Goal: Task Accomplishment & Management: Use online tool/utility

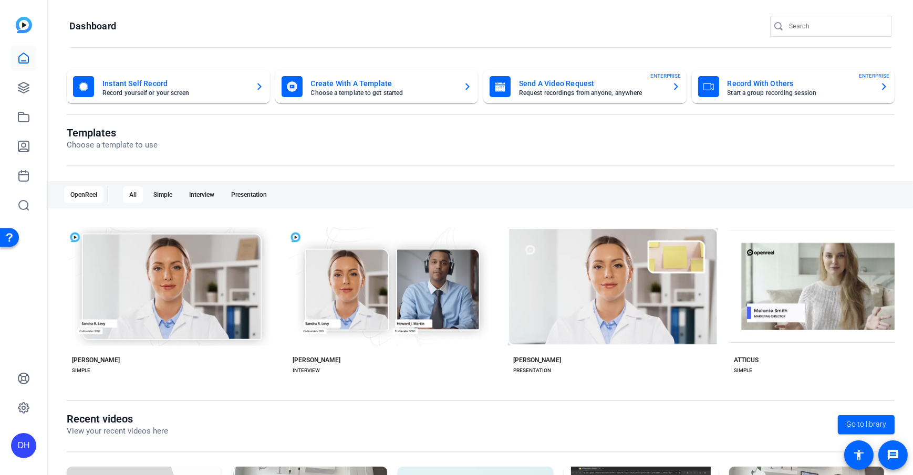
click at [320, 127] on openreel-page-title "Templates Choose a template to use" at bounding box center [481, 139] width 828 height 25
click at [243, 42] on openreel-divider-bar at bounding box center [480, 48] width 823 height 23
click at [343, 135] on openreel-page-title "Templates Choose a template to use" at bounding box center [481, 139] width 828 height 25
click at [373, 138] on openreel-page-title "Templates Choose a template to use" at bounding box center [481, 139] width 828 height 25
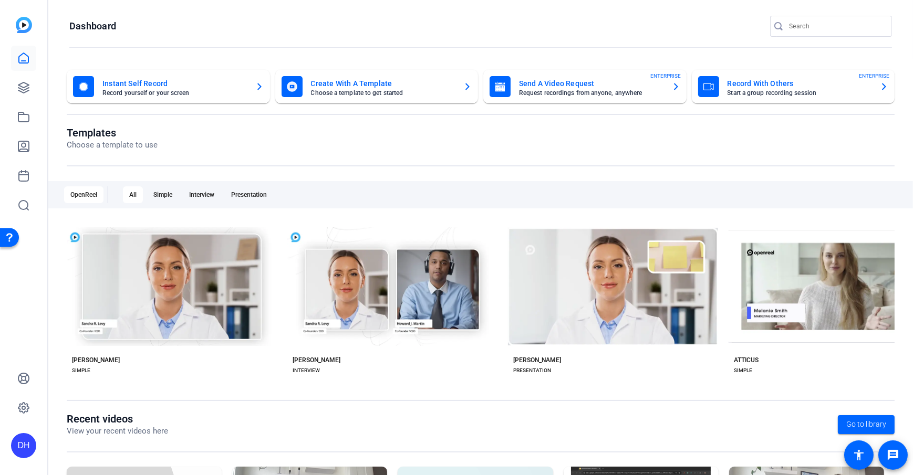
click at [373, 138] on openreel-page-title "Templates Choose a template to use" at bounding box center [481, 139] width 828 height 25
click at [255, 49] on openreel-divider-bar at bounding box center [480, 48] width 823 height 23
click at [309, 131] on openreel-page-title "Templates Choose a template to use" at bounding box center [481, 139] width 828 height 25
click at [23, 89] on icon at bounding box center [23, 87] width 11 height 11
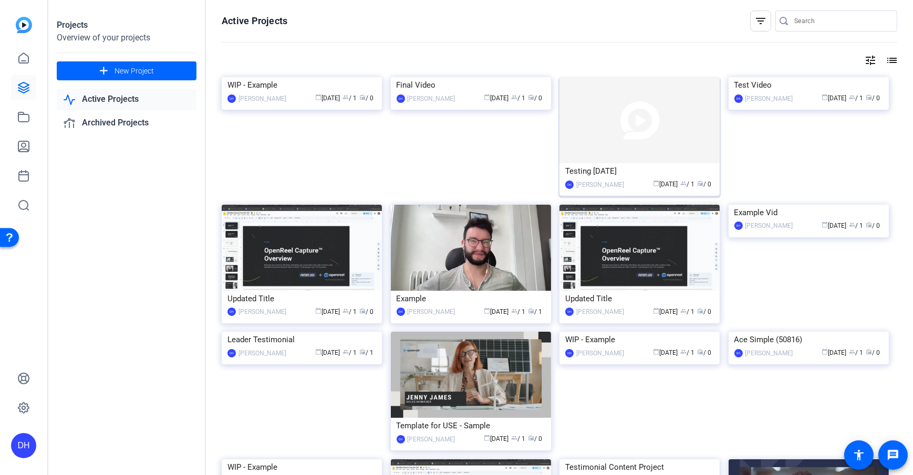
click at [604, 180] on div "Daniel Heiberger" at bounding box center [600, 185] width 48 height 11
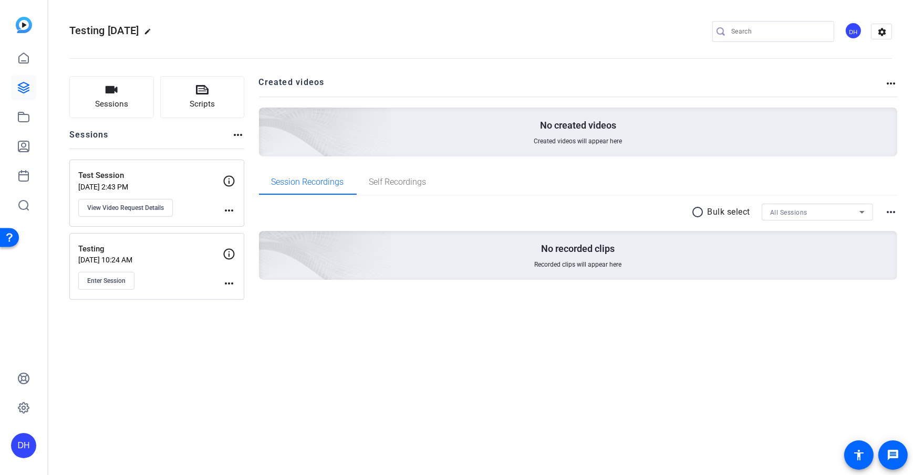
click at [257, 158] on div "Sessions Scripts Sessions more_horiz Test Session Sep 05, 2025 @ 2:43 PM View V…" at bounding box center [480, 195] width 865 height 264
click at [124, 103] on span "Sessions" at bounding box center [111, 104] width 33 height 12
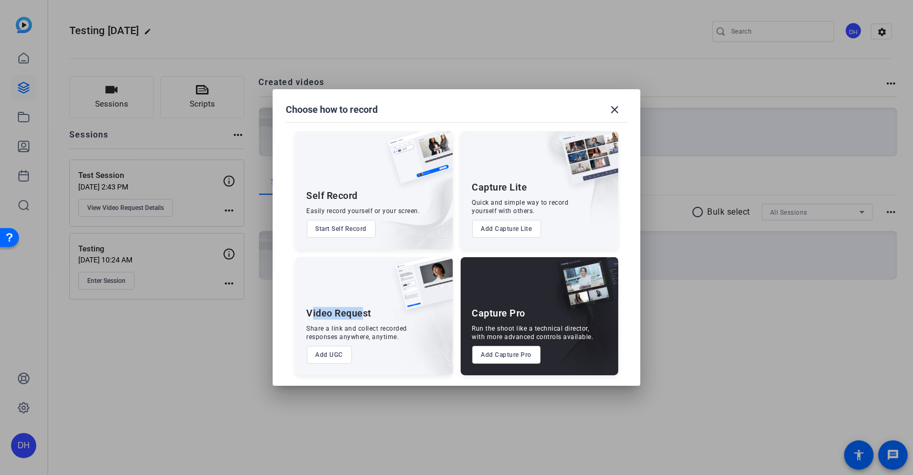
drag, startPoint x: 310, startPoint y: 316, endPoint x: 362, endPoint y: 315, distance: 51.5
click at [362, 315] on div "Video Request" at bounding box center [339, 313] width 65 height 13
click at [412, 314] on img at bounding box center [420, 289] width 65 height 64
click at [387, 322] on div "Video Request Share a link and collect recorded responses anywhere, anytime. Ad…" at bounding box center [374, 316] width 158 height 118
click at [617, 108] on mat-icon "close" at bounding box center [614, 109] width 13 height 13
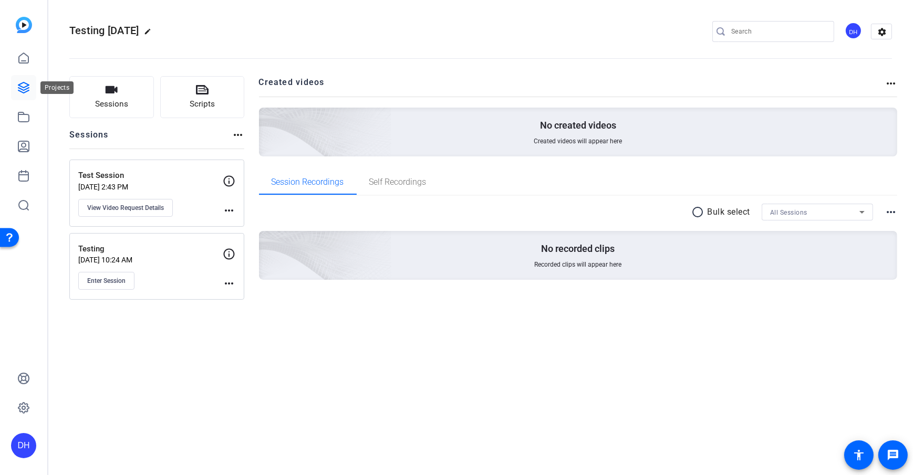
click at [15, 90] on link at bounding box center [23, 87] width 25 height 25
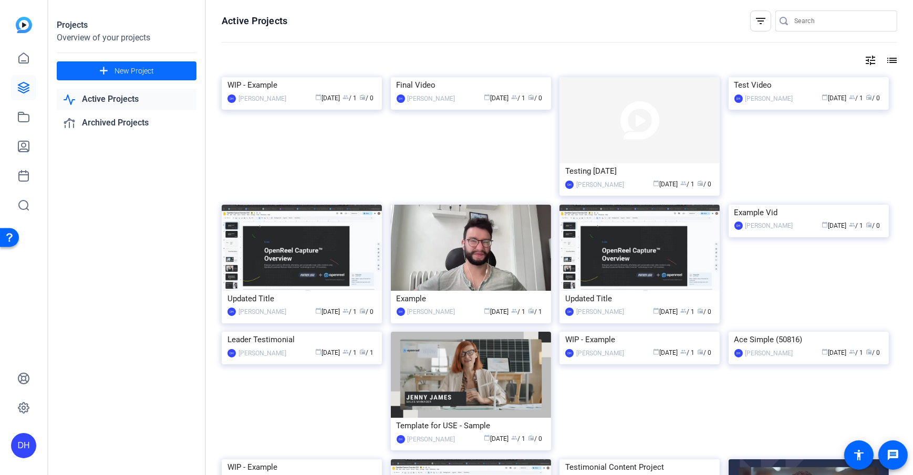
click at [151, 70] on span "New Project" at bounding box center [134, 71] width 39 height 11
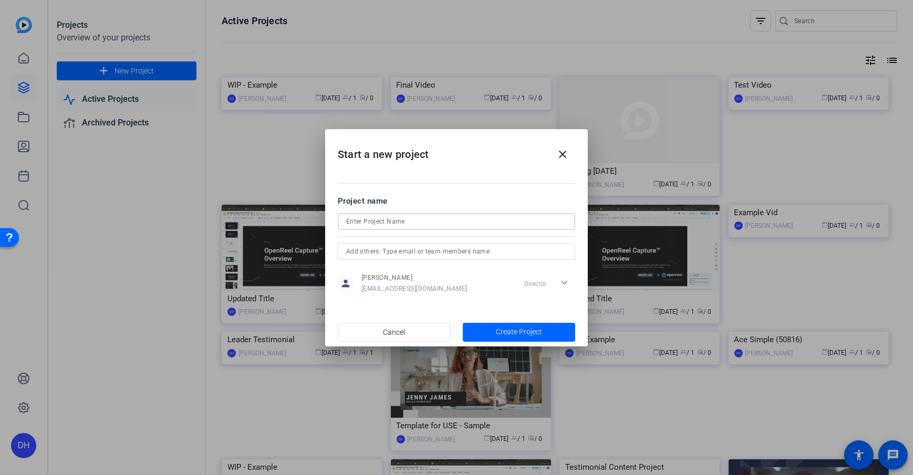
click at [399, 220] on input at bounding box center [456, 221] width 221 height 13
type input "Testing"
click at [451, 167] on h2 "Start a new project close" at bounding box center [456, 150] width 263 height 43
click at [496, 338] on span "button" at bounding box center [519, 332] width 113 height 25
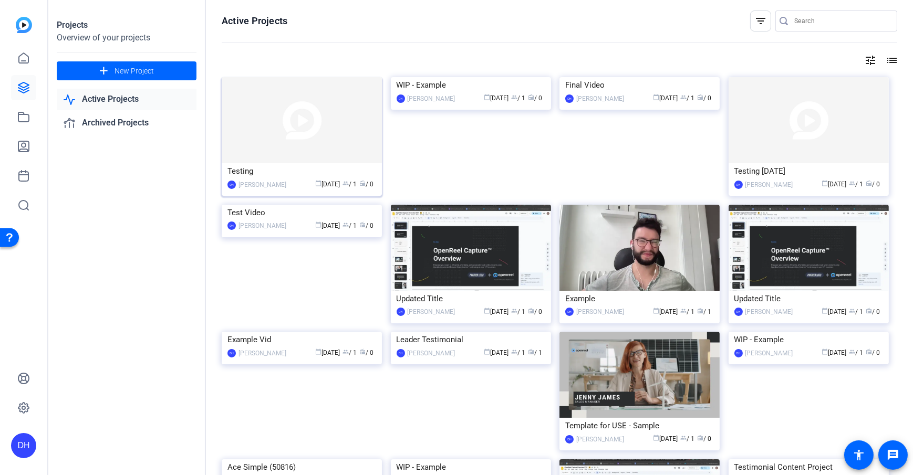
click at [253, 164] on div "Testing" at bounding box center [301, 171] width 149 height 16
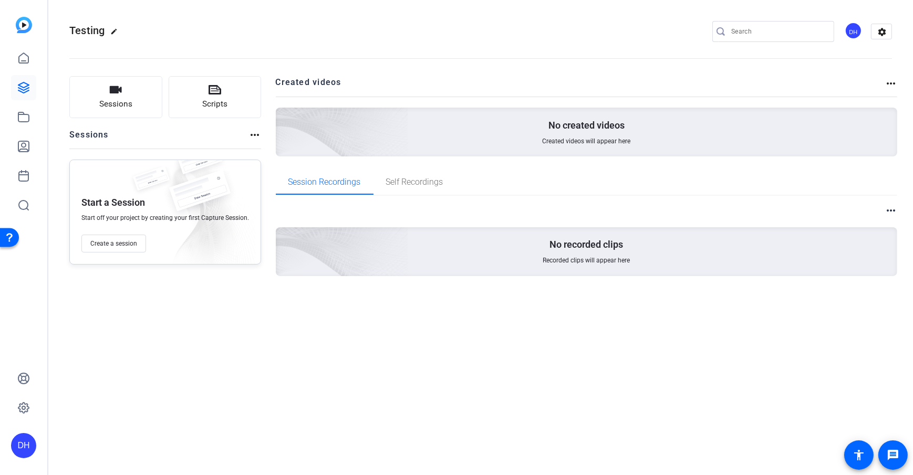
click at [262, 154] on div "Sessions Scripts Sessions more_horiz Start a Session Start off your project by …" at bounding box center [480, 193] width 865 height 260
click at [271, 144] on div "Sessions Scripts Sessions more_horiz Start a Session Start off your project by …" at bounding box center [480, 193] width 865 height 260
click at [131, 103] on button "Sessions" at bounding box center [115, 97] width 93 height 42
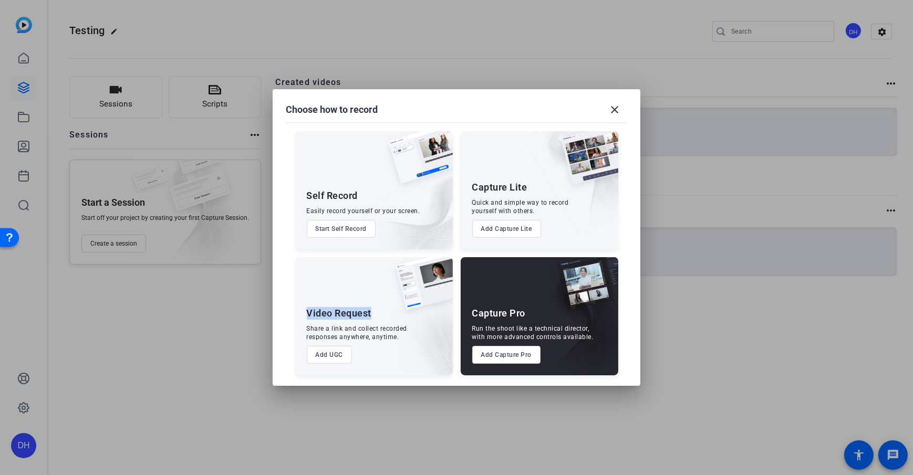
drag, startPoint x: 307, startPoint y: 311, endPoint x: 380, endPoint y: 313, distance: 73.0
click at [380, 313] on div "Video Request Share a link and collect recorded responses anywhere, anytime. Ad…" at bounding box center [374, 316] width 158 height 118
click at [332, 317] on div "Video Request" at bounding box center [339, 313] width 65 height 13
click at [318, 355] on button "Add UGC" at bounding box center [330, 355] width 46 height 18
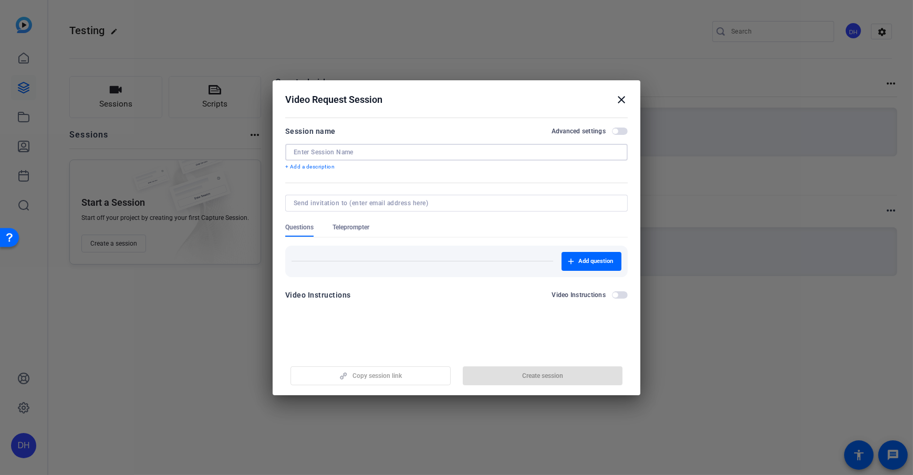
click at [386, 155] on input at bounding box center [457, 152] width 326 height 8
type input "Self Recording Example"
click at [400, 125] on div "Session name Advanced settings" at bounding box center [456, 131] width 342 height 13
click at [316, 168] on p "+ Add a description" at bounding box center [456, 167] width 342 height 8
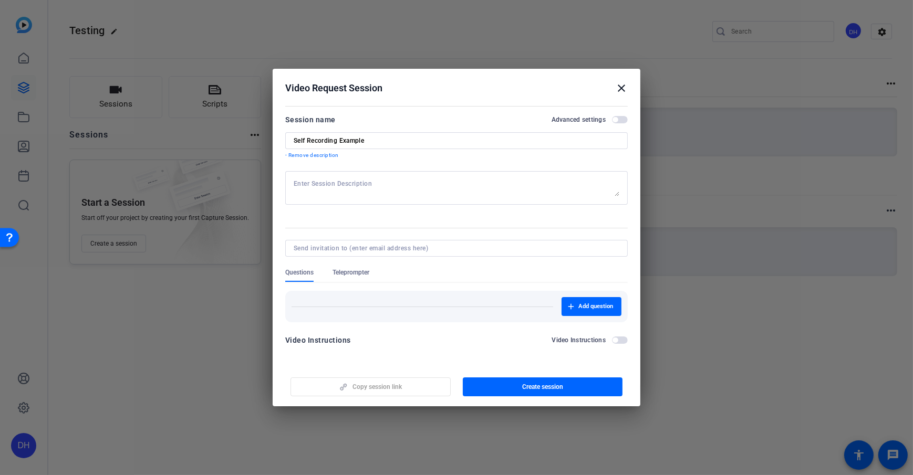
click at [379, 189] on textarea at bounding box center [457, 188] width 326 height 17
type textarea "Reminder to smile in the beginning"
click at [371, 210] on div at bounding box center [456, 211] width 342 height 12
click at [533, 393] on span "button" at bounding box center [543, 387] width 160 height 25
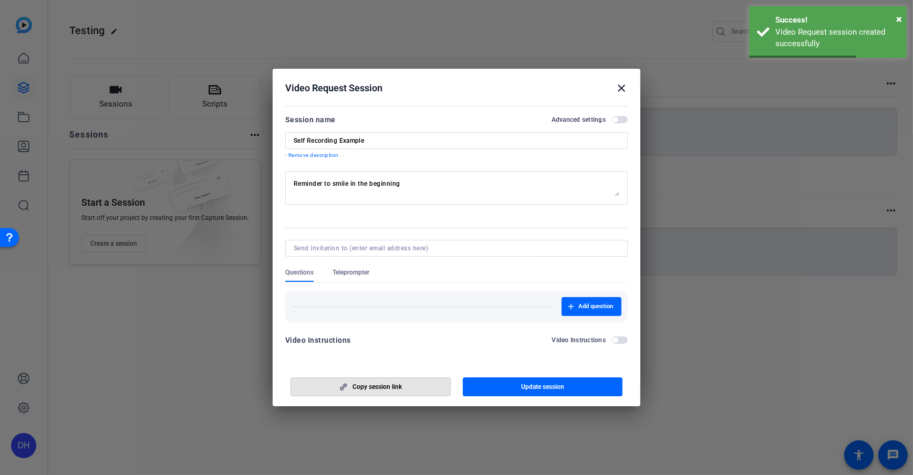
drag, startPoint x: 393, startPoint y: 387, endPoint x: 408, endPoint y: 369, distance: 23.2
click at [393, 387] on span "Copy session link" at bounding box center [376, 387] width 49 height 8
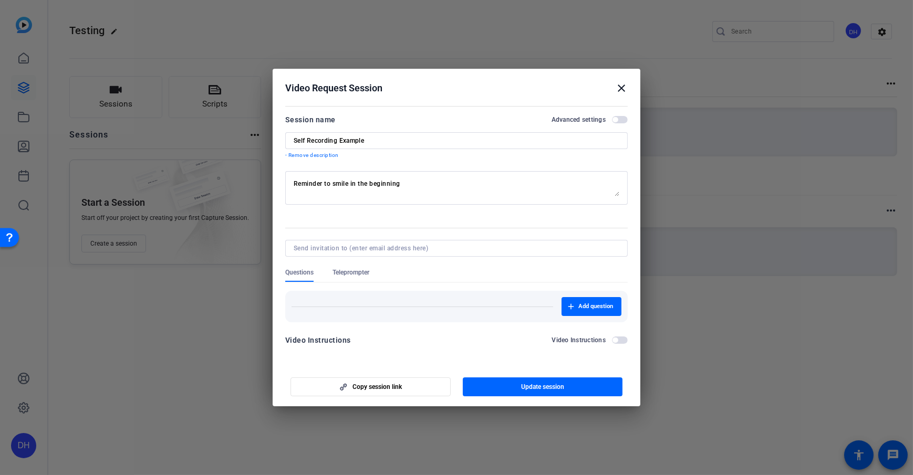
click at [519, 70] on h2 "Video Request Session close" at bounding box center [457, 86] width 368 height 34
click at [620, 89] on mat-icon "close" at bounding box center [621, 88] width 13 height 13
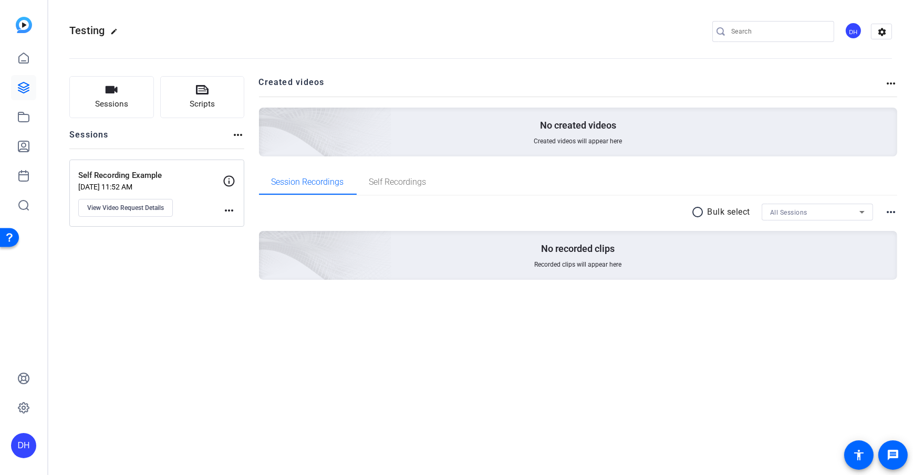
click at [249, 188] on div "Sessions Scripts Sessions more_horiz Self Recording Example Sep 09, 2025 @ 11:5…" at bounding box center [480, 195] width 865 height 264
click at [121, 209] on span "View Video Request Details" at bounding box center [125, 208] width 77 height 8
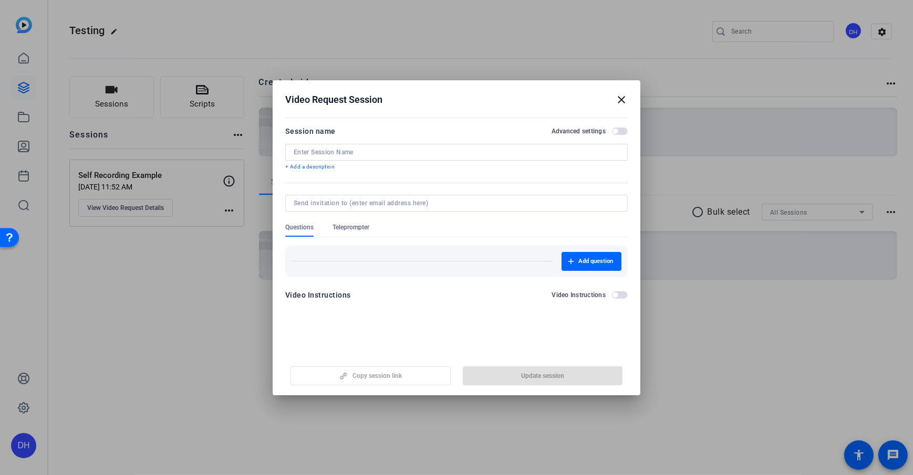
type input "Self Recording Example"
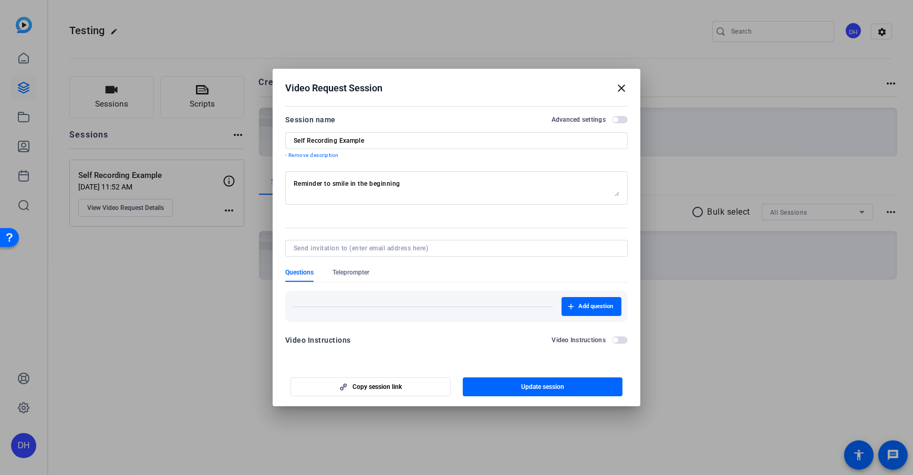
click at [290, 271] on span "Questions" at bounding box center [299, 272] width 28 height 8
click at [360, 272] on span "Teleprompter" at bounding box center [350, 272] width 37 height 8
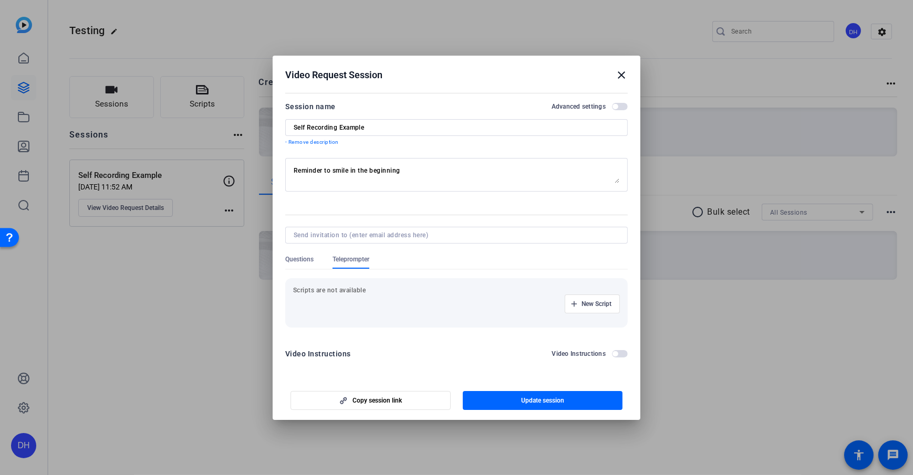
drag, startPoint x: 430, startPoint y: 254, endPoint x: 269, endPoint y: 258, distance: 160.8
click at [427, 254] on div at bounding box center [456, 250] width 342 height 12
click at [306, 257] on span "Questions" at bounding box center [299, 259] width 28 height 8
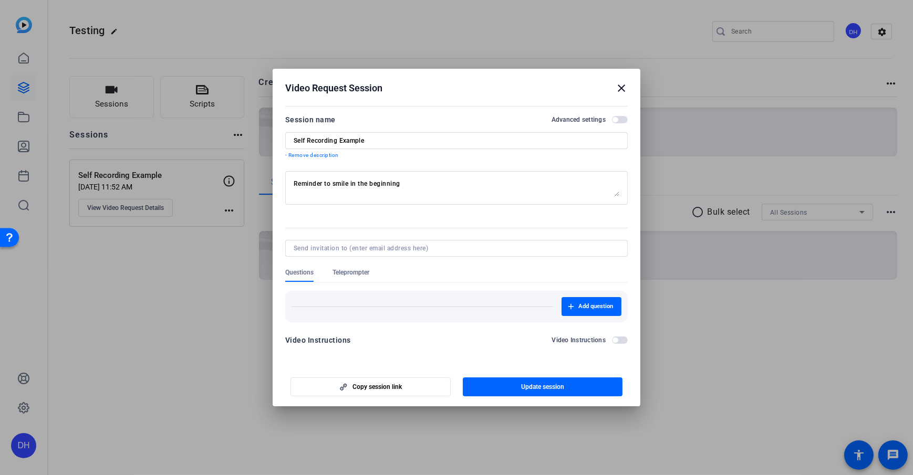
click at [467, 273] on div "Questions Teleprompter" at bounding box center [456, 275] width 342 height 14
click at [519, 97] on h2 "Video Request Session close" at bounding box center [457, 86] width 368 height 34
click at [625, 86] on mat-icon "close" at bounding box center [621, 88] width 13 height 13
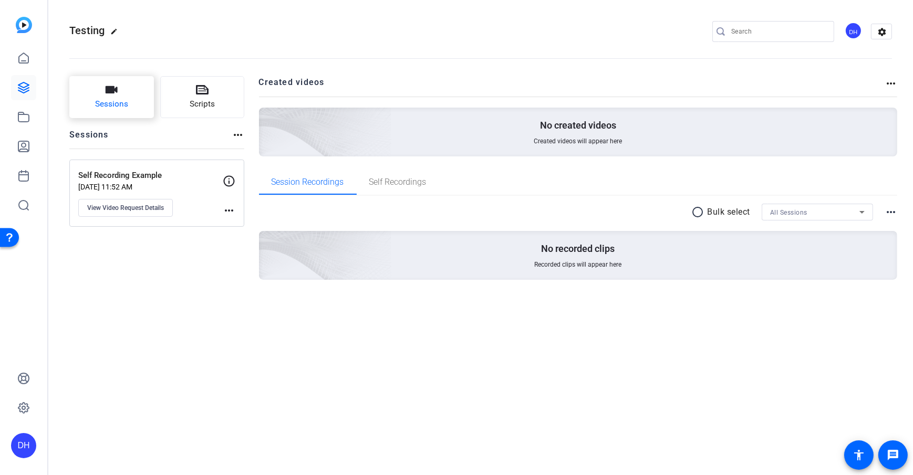
click at [95, 106] on span "Sessions" at bounding box center [111, 104] width 33 height 12
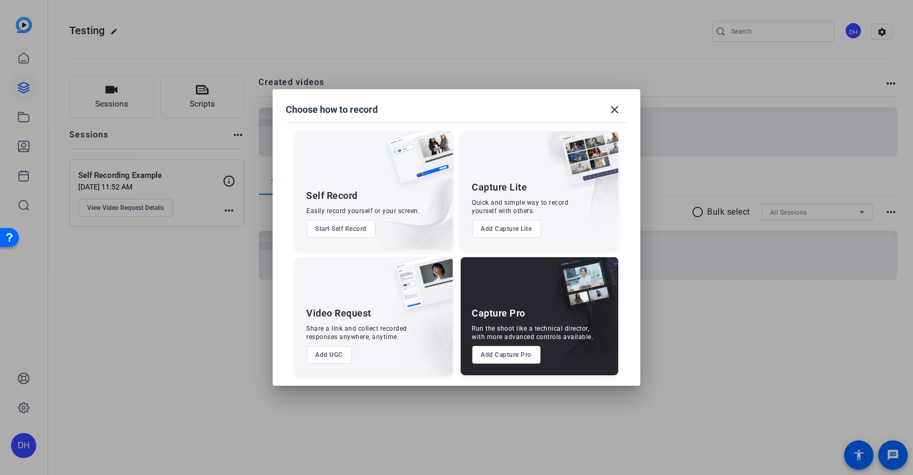
drag, startPoint x: 471, startPoint y: 317, endPoint x: 531, endPoint y: 316, distance: 60.4
click at [531, 316] on div "Capture Pro Run the shoot like a technical director, with more advanced control…" at bounding box center [540, 316] width 158 height 118
click at [631, 330] on mat-dialog-content "Self Record Easily record yourself or your screen. Start Self Record Capture Li…" at bounding box center [457, 248] width 368 height 276
click at [518, 355] on button "Add Capture Pro" at bounding box center [506, 355] width 69 height 18
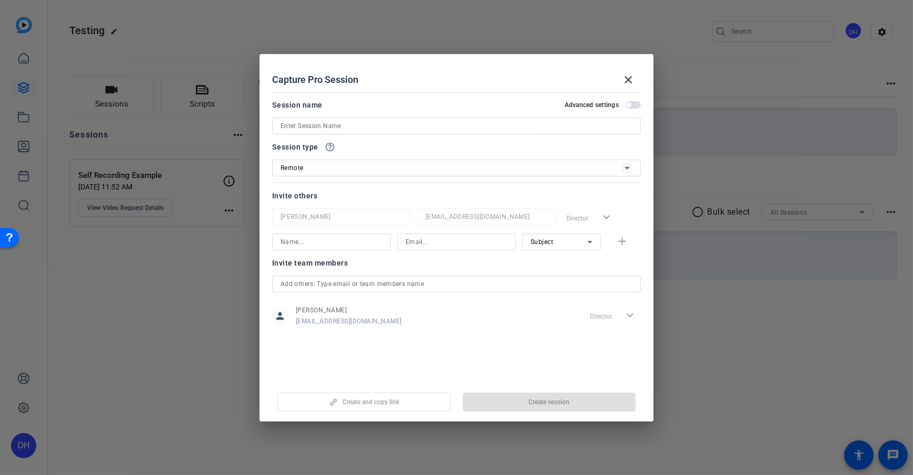
click at [464, 131] on input at bounding box center [456, 126] width 352 height 13
type input "Example Pro Session"
click at [480, 82] on div "Capture Pro Session close" at bounding box center [456, 79] width 369 height 25
drag, startPoint x: 270, startPoint y: 198, endPoint x: 347, endPoint y: 192, distance: 77.5
click at [347, 192] on mat-dialog-content "Session name Advanced settings Example Pro Session Session type help_outline Re…" at bounding box center [456, 234] width 394 height 292
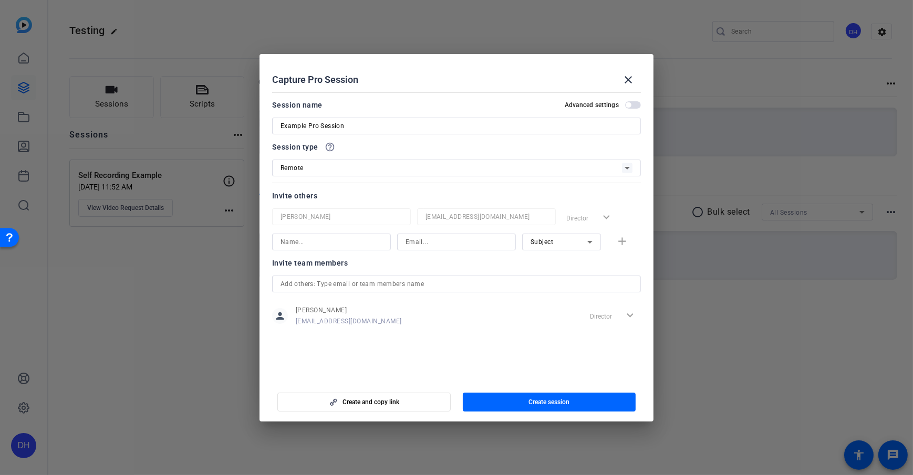
click at [371, 249] on div at bounding box center [331, 242] width 102 height 17
click at [435, 265] on openreel-capture-pro-session-invite-users "Invite others Daniel Heiberger dheiberger@openreel.com Director expand_more Nam…" at bounding box center [456, 270] width 369 height 161
click at [553, 256] on div at bounding box center [561, 257] width 79 height 12
click at [560, 236] on div "Subject" at bounding box center [559, 241] width 57 height 13
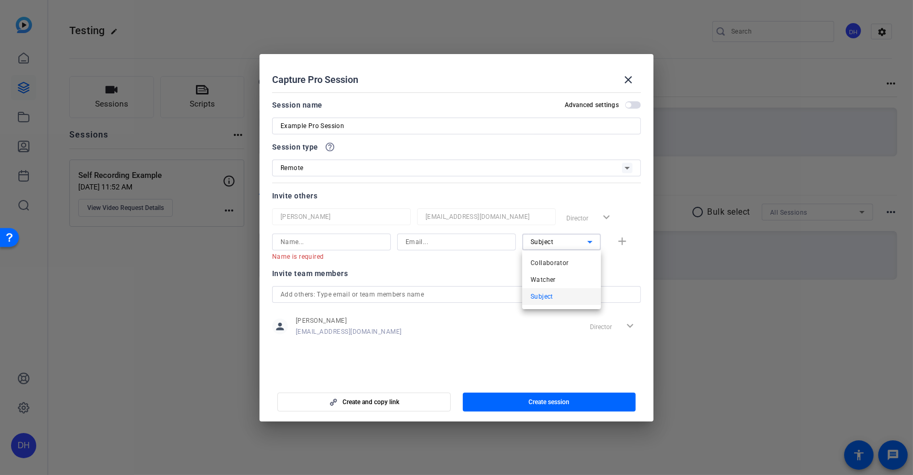
click at [568, 299] on mat-option "Subject" at bounding box center [561, 296] width 79 height 17
click at [544, 247] on div "Subject" at bounding box center [559, 241] width 57 height 13
click at [583, 266] on mat-option "Collaborator" at bounding box center [561, 263] width 79 height 17
click at [568, 248] on div "Collaborator" at bounding box center [559, 241] width 57 height 13
click at [564, 265] on span "Collaborator" at bounding box center [550, 263] width 38 height 13
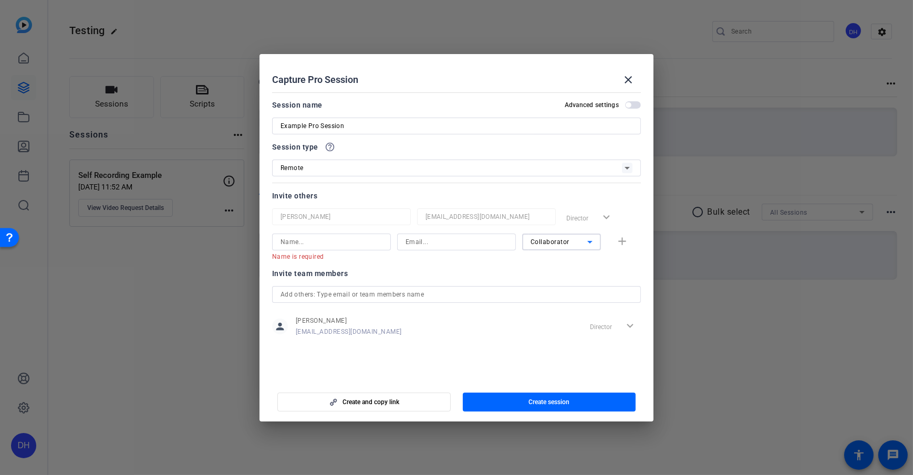
click at [568, 244] on span "Collaborator" at bounding box center [550, 241] width 39 height 7
click at [566, 283] on mat-option "Watcher" at bounding box center [561, 280] width 79 height 17
click at [561, 232] on div "Daniel Heiberger dheiberger@openreel.com Director expand_more Name is required …" at bounding box center [456, 235] width 369 height 53
click at [570, 245] on div "Watcher" at bounding box center [559, 241] width 57 height 13
click at [563, 293] on mat-option "Subject" at bounding box center [561, 296] width 79 height 17
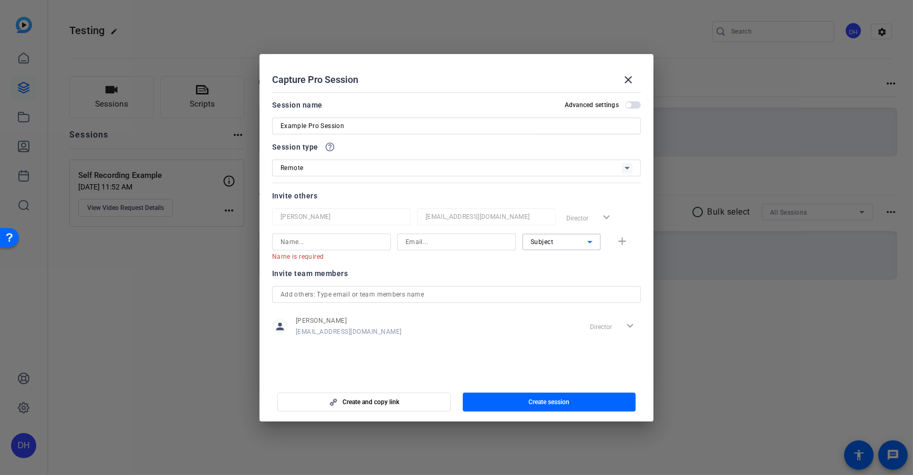
click at [483, 273] on div "Invite team members" at bounding box center [456, 273] width 369 height 13
click at [549, 248] on div "Subject" at bounding box center [559, 241] width 57 height 13
click at [552, 293] on span "Subject" at bounding box center [542, 296] width 23 height 13
click at [535, 254] on div at bounding box center [561, 257] width 79 height 12
click at [506, 266] on openreel-capture-pro-session-invite-users "Invite others Daniel Heiberger dheiberger@openreel.com Director expand_more Nam…" at bounding box center [456, 270] width 369 height 161
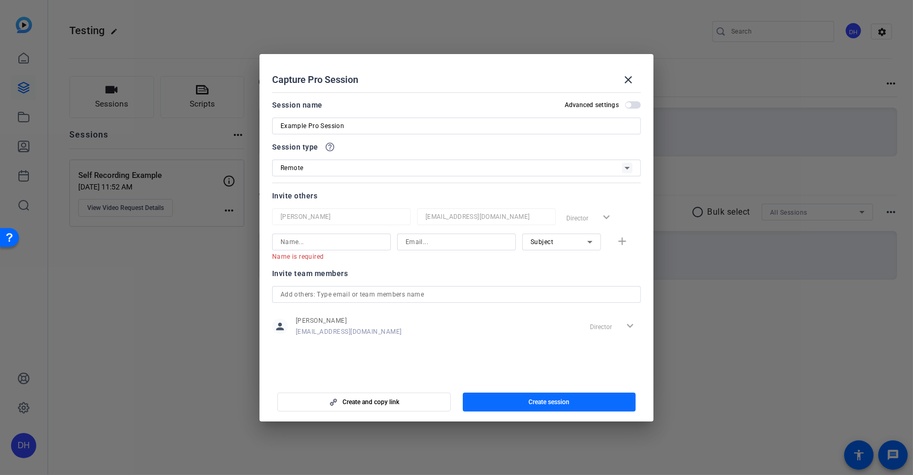
click at [555, 402] on span "Create session" at bounding box center [548, 402] width 41 height 8
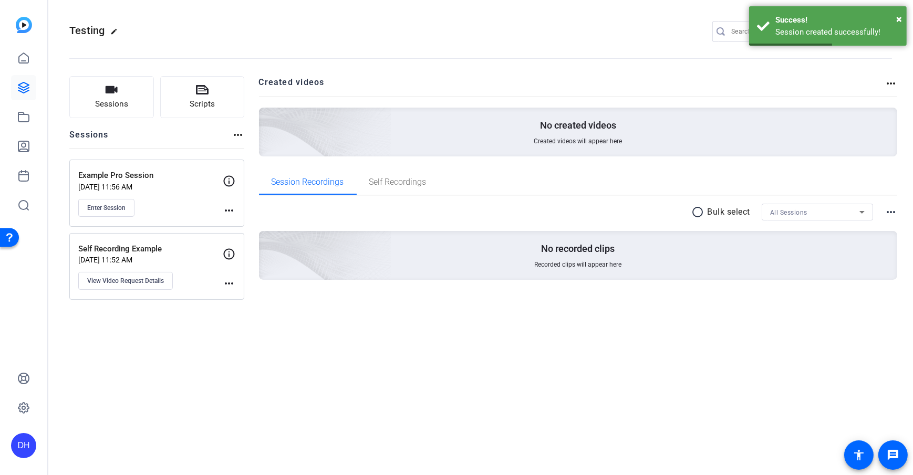
click at [227, 210] on mat-icon "more_horiz" at bounding box center [229, 210] width 13 height 13
click at [258, 225] on span "Edit Session" at bounding box center [255, 226] width 48 height 13
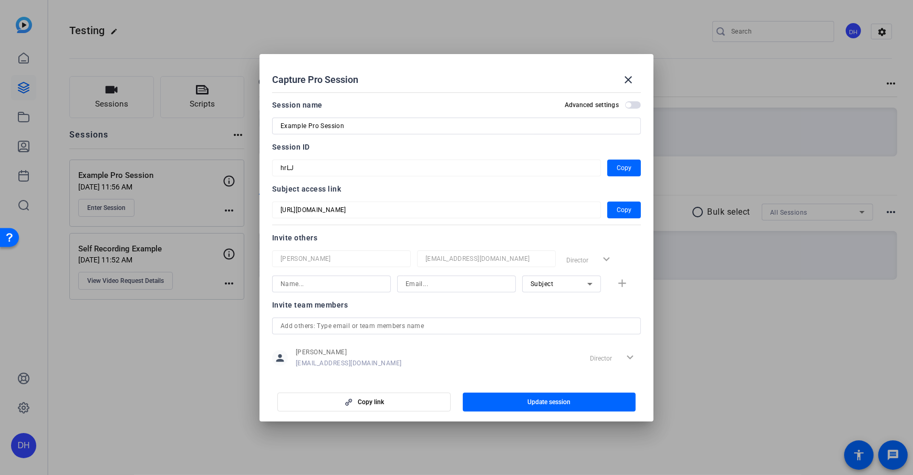
click at [274, 206] on mat-form-field "https://capture.openreel.com/subject/MODE_OTP?otp=hrLJ" at bounding box center [436, 210] width 329 height 17
click at [388, 232] on div "Invite others" at bounding box center [456, 238] width 369 height 13
click at [623, 218] on span "button" at bounding box center [624, 209] width 34 height 25
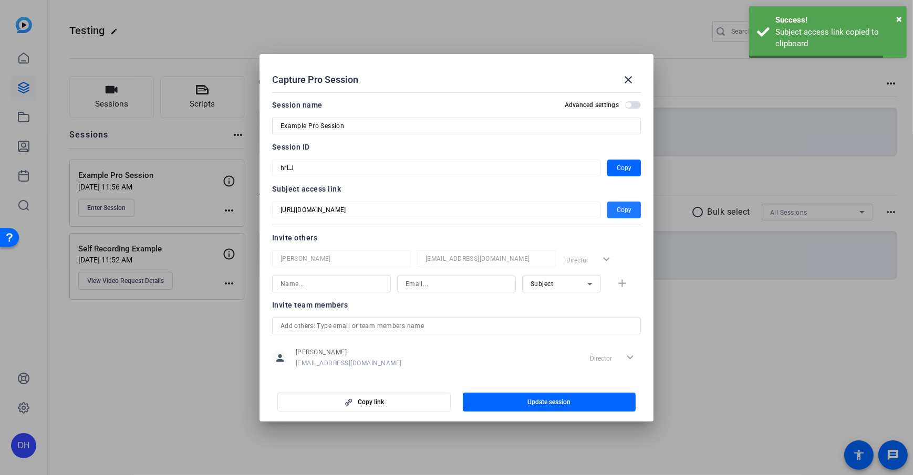
click at [526, 76] on div "Capture Pro Session close" at bounding box center [456, 79] width 369 height 25
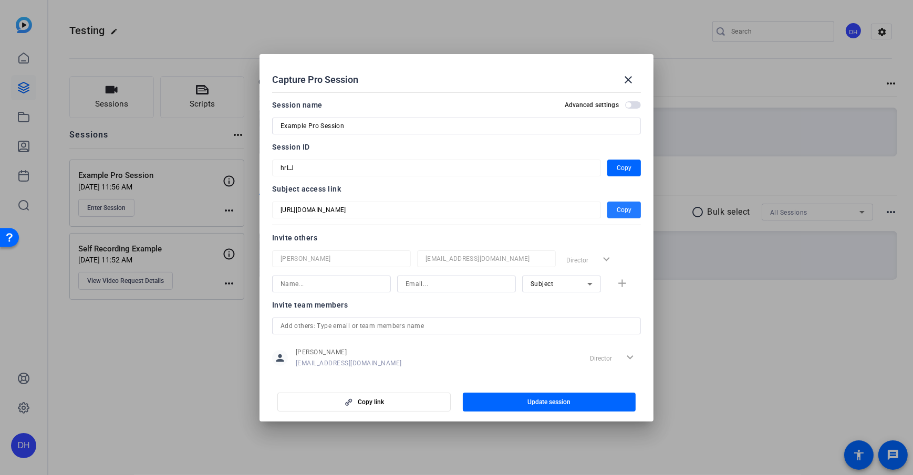
click at [620, 214] on span "Copy" at bounding box center [624, 210] width 15 height 13
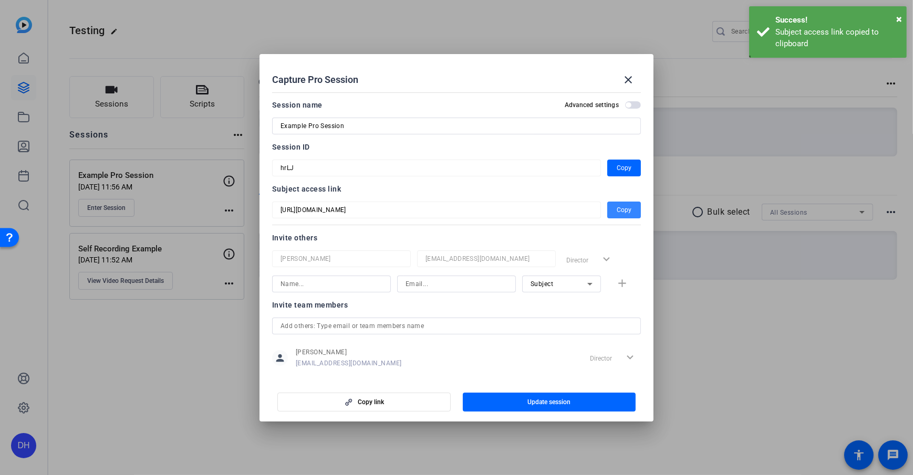
click at [620, 214] on span "Copy" at bounding box center [624, 210] width 15 height 13
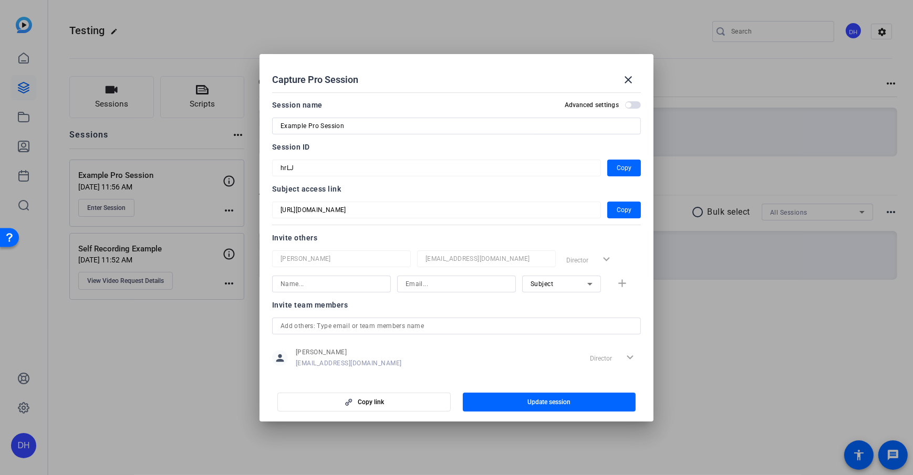
click at [472, 78] on div "Capture Pro Session close" at bounding box center [456, 79] width 369 height 25
click at [619, 78] on span at bounding box center [628, 79] width 25 height 25
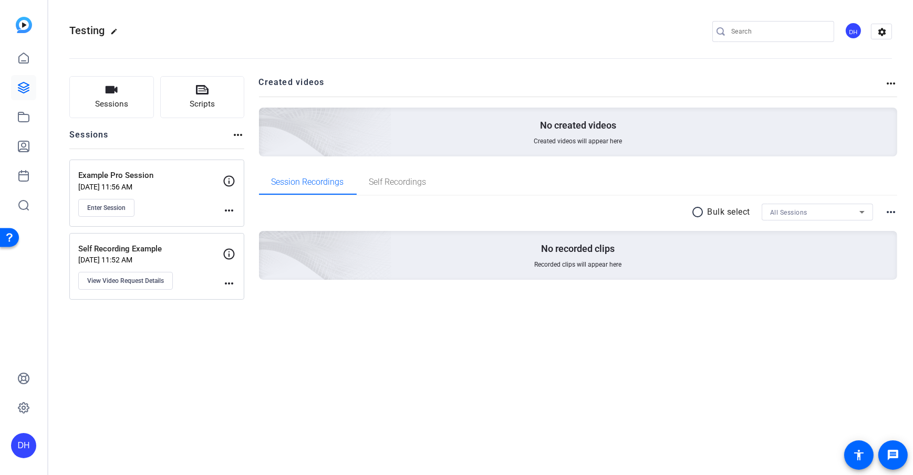
click at [23, 101] on div at bounding box center [23, 132] width 25 height 172
click at [22, 90] on icon at bounding box center [23, 87] width 13 height 13
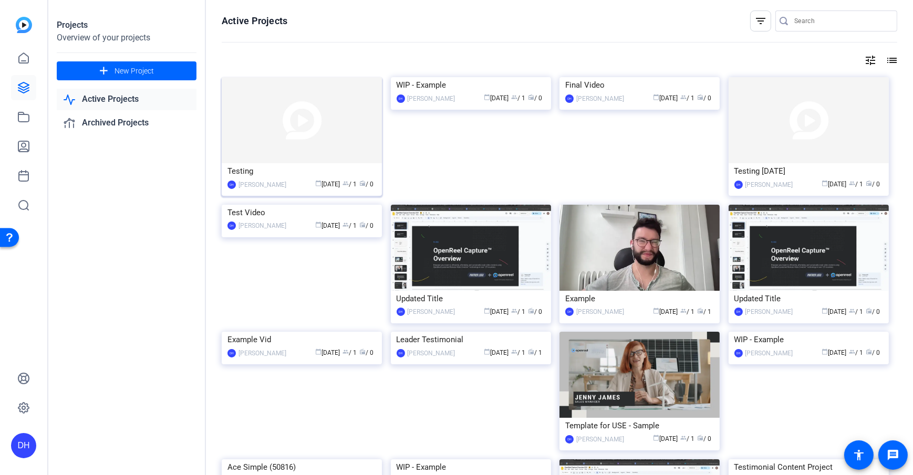
click at [274, 170] on div "Testing" at bounding box center [301, 171] width 149 height 16
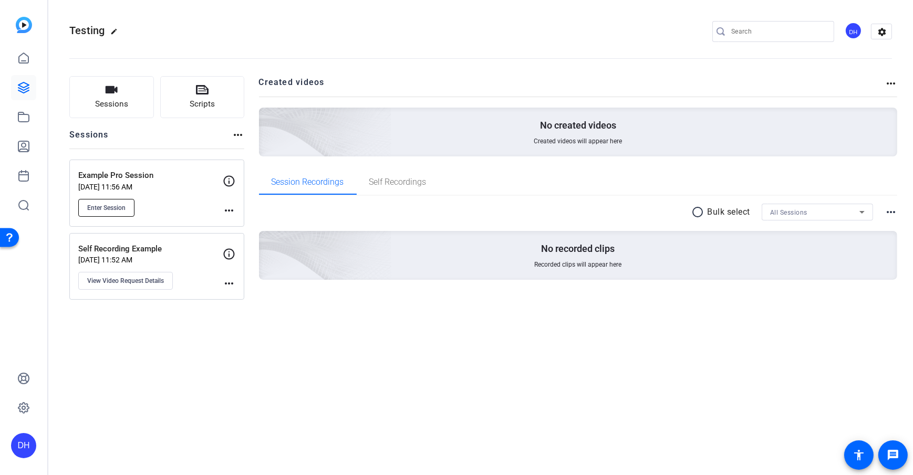
click at [97, 205] on span "Enter Session" at bounding box center [106, 208] width 38 height 8
click at [254, 186] on div "Sessions Scripts Sessions more_horiz Example Pro Session Sep 09, 2025 @ 11:56 A…" at bounding box center [480, 195] width 865 height 264
click at [379, 178] on span "Self Recordings" at bounding box center [397, 182] width 57 height 8
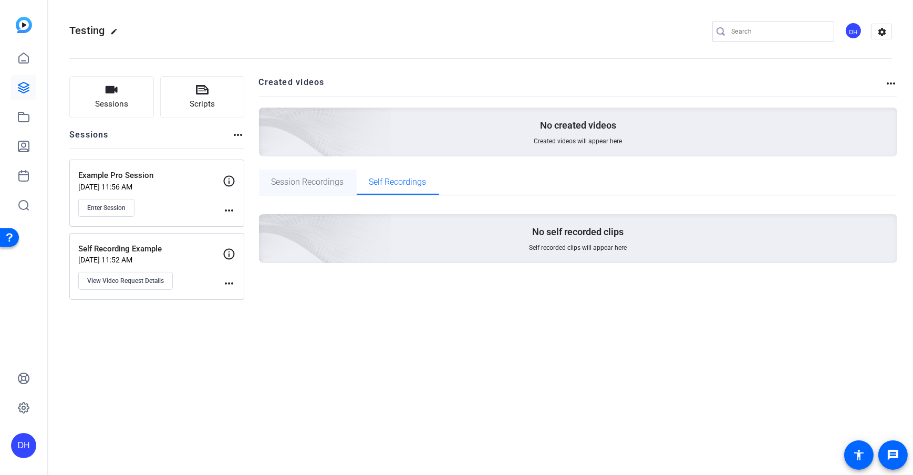
click at [314, 179] on span "Session Recordings" at bounding box center [308, 182] width 72 height 8
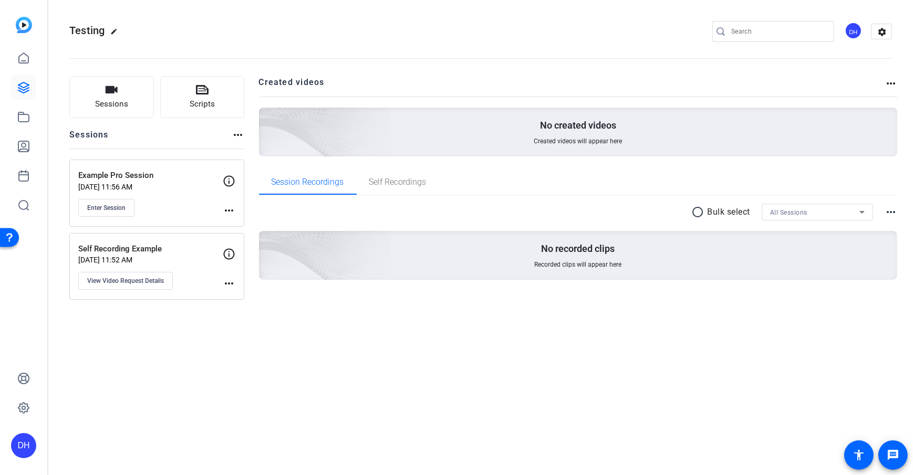
click at [254, 170] on div "Sessions Scripts Sessions more_horiz Example Pro Session Sep 09, 2025 @ 11:56 A…" at bounding box center [480, 195] width 865 height 264
click at [393, 183] on span "Self Recordings" at bounding box center [397, 182] width 57 height 8
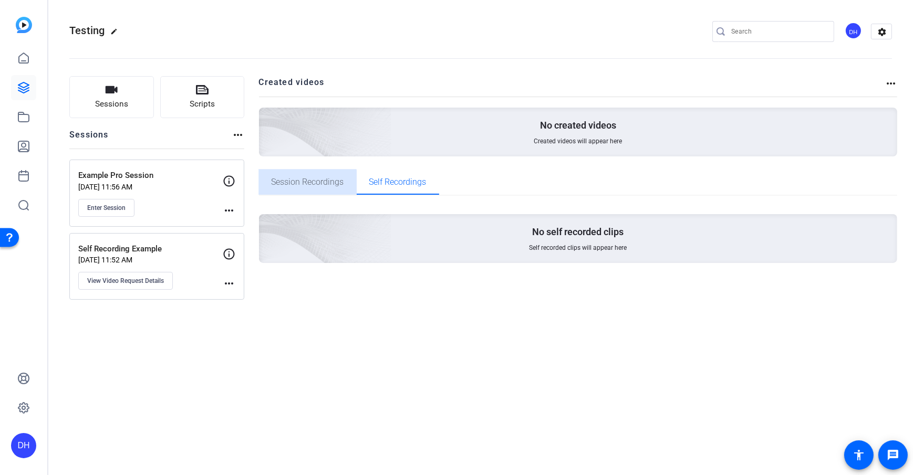
click at [306, 185] on span "Session Recordings" at bounding box center [308, 182] width 72 height 8
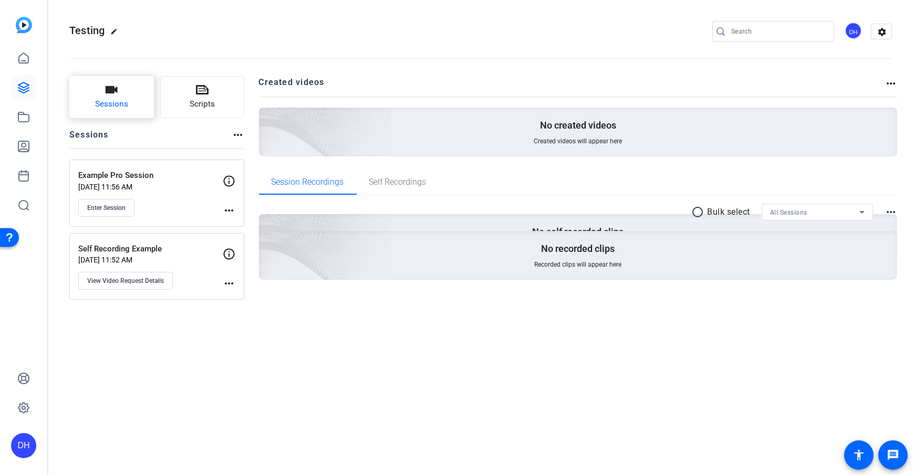
click at [102, 104] on span "Sessions" at bounding box center [111, 104] width 33 height 12
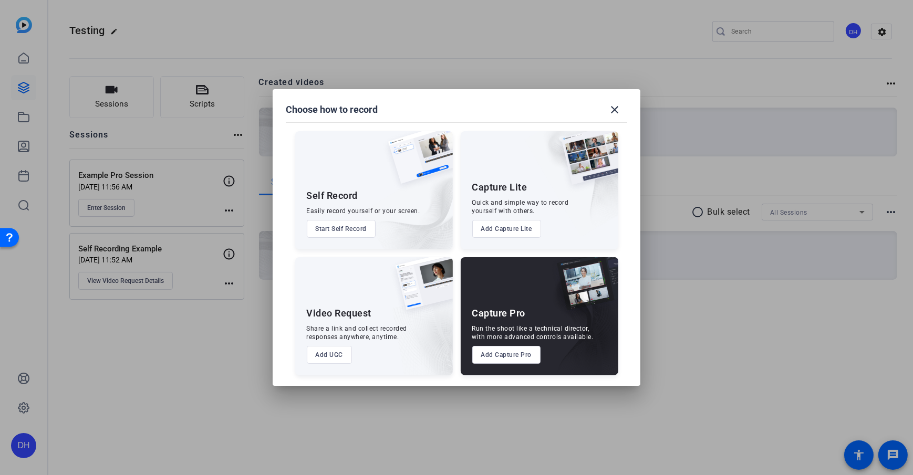
drag, startPoint x: 303, startPoint y: 197, endPoint x: 355, endPoint y: 196, distance: 52.5
click at [355, 196] on div "Self Record Easily record yourself or your screen. Start Self Record" at bounding box center [374, 190] width 158 height 118
click at [341, 205] on div "Self Record Easily record yourself or your screen. Start Self Record" at bounding box center [374, 190] width 158 height 118
drag, startPoint x: 304, startPoint y: 313, endPoint x: 369, endPoint y: 312, distance: 65.7
click at [369, 312] on div "Video Request Share a link and collect recorded responses anywhere, anytime. Ad…" at bounding box center [374, 316] width 158 height 118
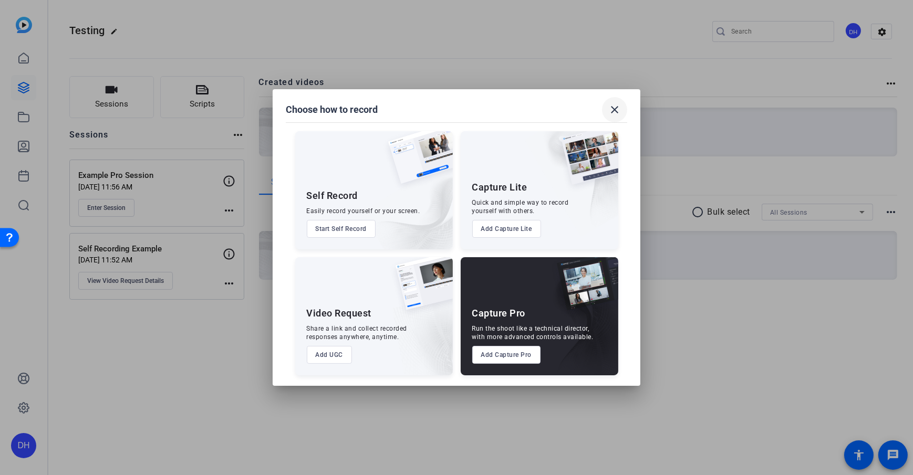
click at [612, 115] on mat-icon "close" at bounding box center [614, 109] width 13 height 13
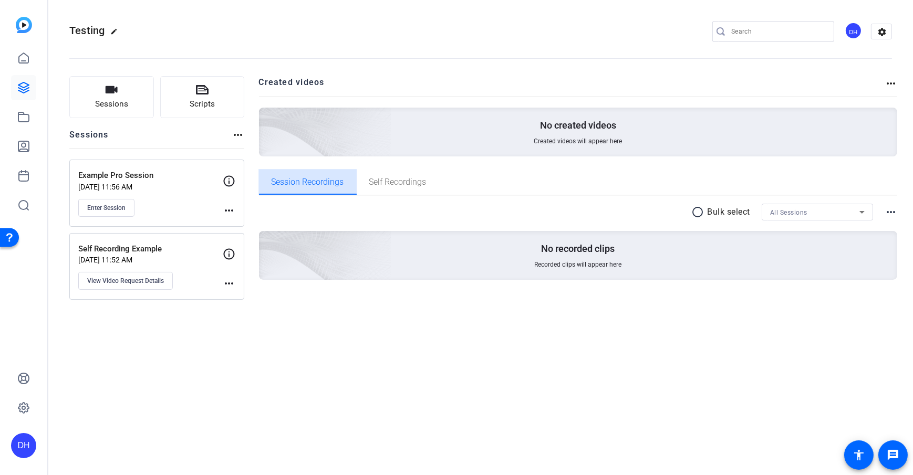
click at [311, 180] on span "Session Recordings" at bounding box center [308, 182] width 72 height 8
click at [316, 175] on span "Session Recordings" at bounding box center [308, 182] width 72 height 25
click at [305, 182] on span "Session Recordings" at bounding box center [308, 182] width 72 height 8
click at [246, 143] on div "Sessions Scripts Sessions more_horiz Example Pro Session Sep 09, 2025 @ 11:56 A…" at bounding box center [480, 195] width 865 height 264
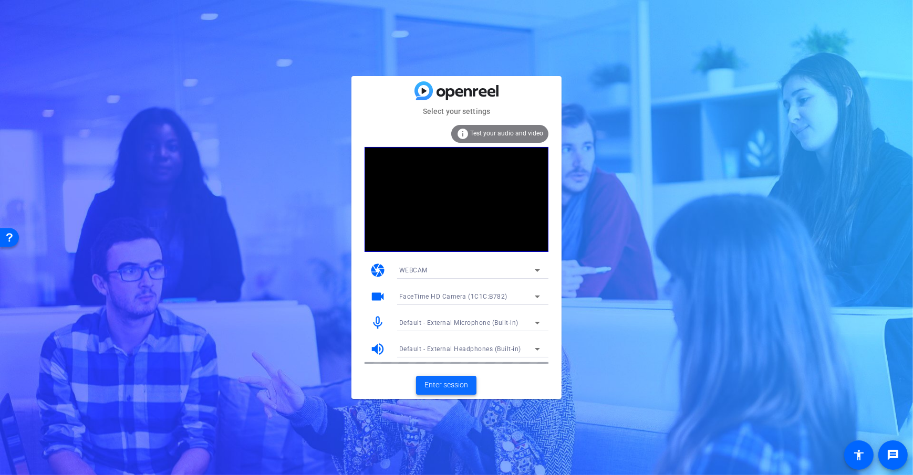
click at [437, 381] on span "Enter session" at bounding box center [446, 385] width 44 height 11
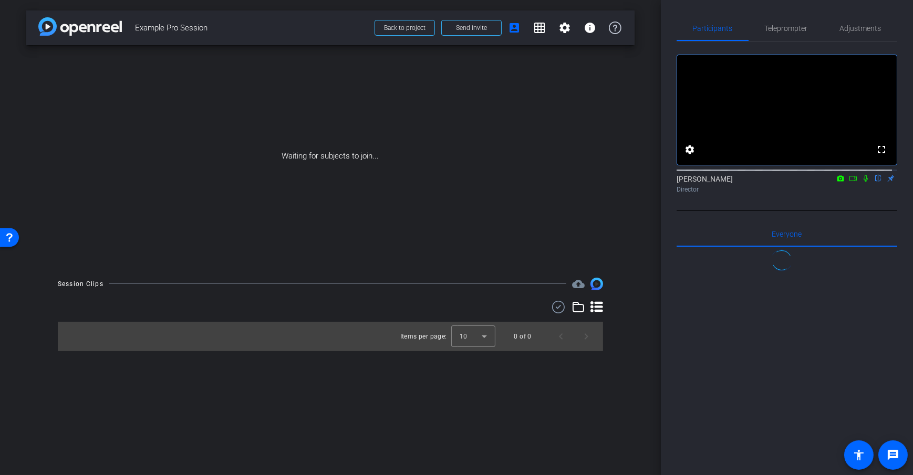
click at [646, 212] on div "arrow_back Example Pro Session Back to project Send invite account_box grid_on …" at bounding box center [330, 237] width 661 height 475
click at [657, 225] on div "arrow_back Example Pro Session Back to project Send invite account_box grid_on …" at bounding box center [330, 237] width 661 height 475
click at [637, 182] on div "arrow_back Example Pro Session Back to project Send invite account_box grid_on …" at bounding box center [330, 237] width 661 height 475
click at [465, 29] on span "Send invite" at bounding box center [471, 28] width 31 height 8
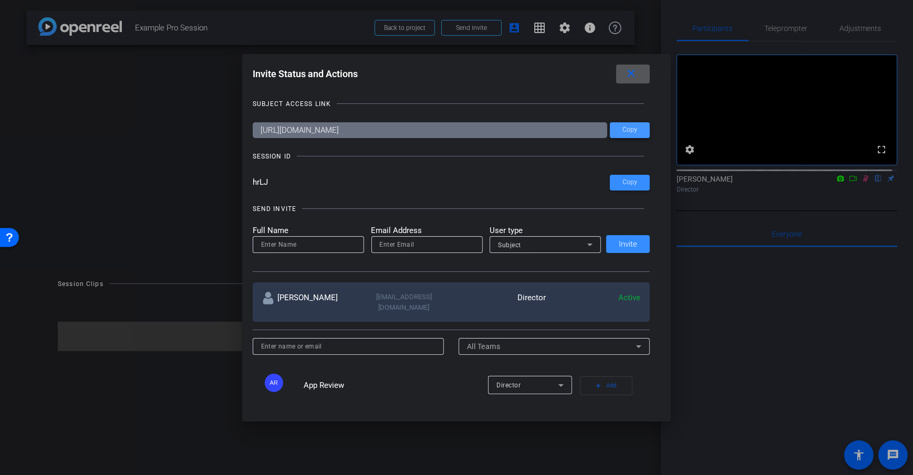
click at [634, 129] on span "Copy" at bounding box center [629, 130] width 15 height 8
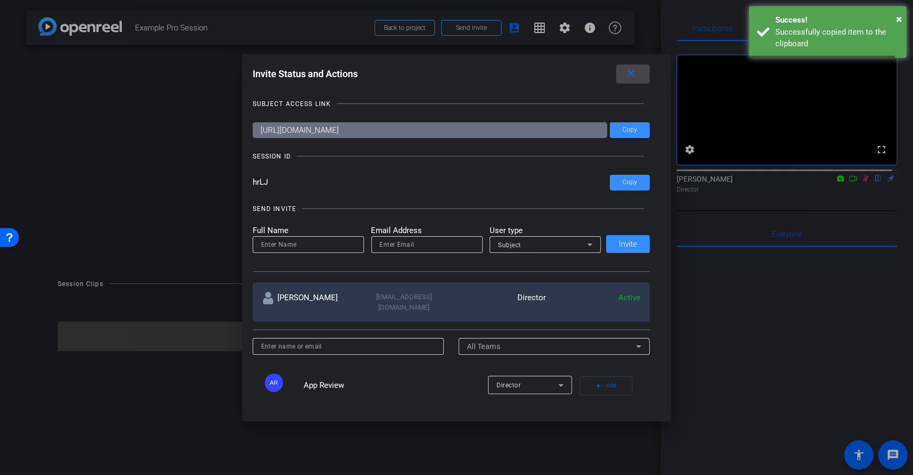
click at [633, 68] on mat-icon "close" at bounding box center [631, 73] width 13 height 13
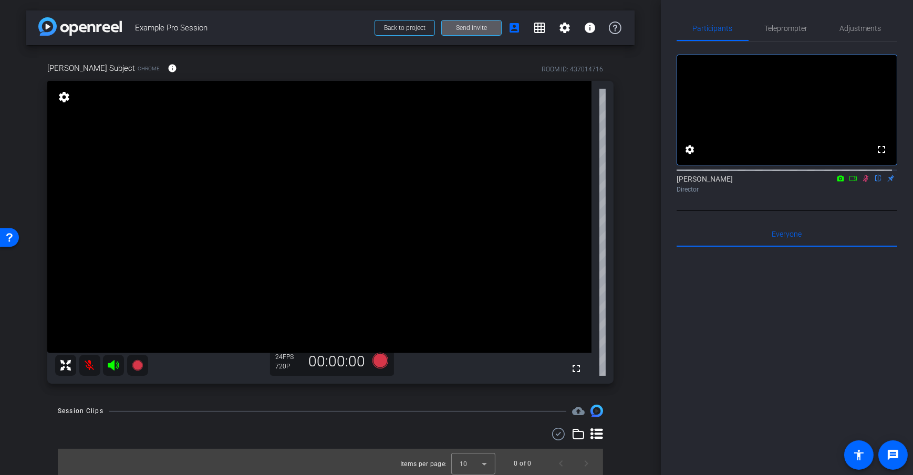
click at [849, 182] on icon at bounding box center [853, 178] width 8 height 7
click at [644, 163] on div "arrow_back Example Pro Session Back to project Send invite account_box grid_on …" at bounding box center [330, 237] width 661 height 475
click at [654, 142] on div "arrow_back Example Pro Session Back to project Send invite account_box grid_on …" at bounding box center [330, 237] width 661 height 475
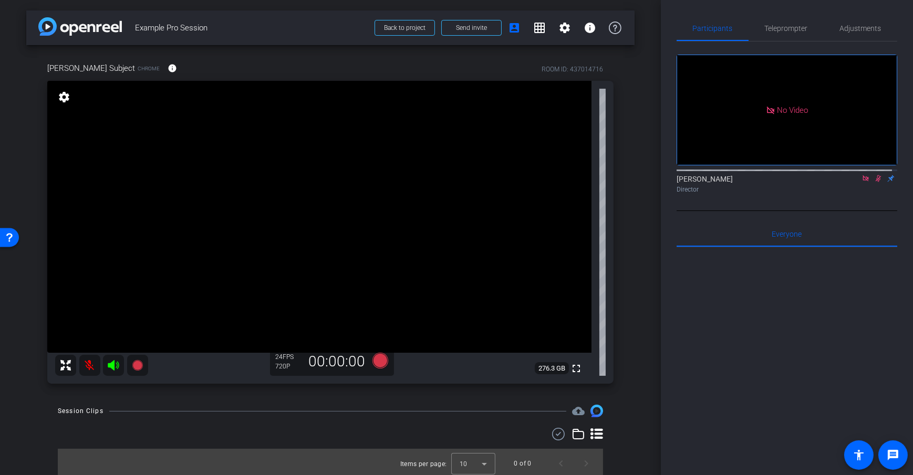
click at [632, 140] on div "arrow_back Example Pro Session Back to project Send invite account_box grid_on …" at bounding box center [330, 237] width 661 height 475
drag, startPoint x: 627, startPoint y: 204, endPoint x: 673, endPoint y: 205, distance: 46.2
click at [627, 204] on div "Dan Subject Chrome info ROOM ID: 437014716 fullscreen settings 276.3 GB 24 FPS …" at bounding box center [330, 219] width 608 height 349
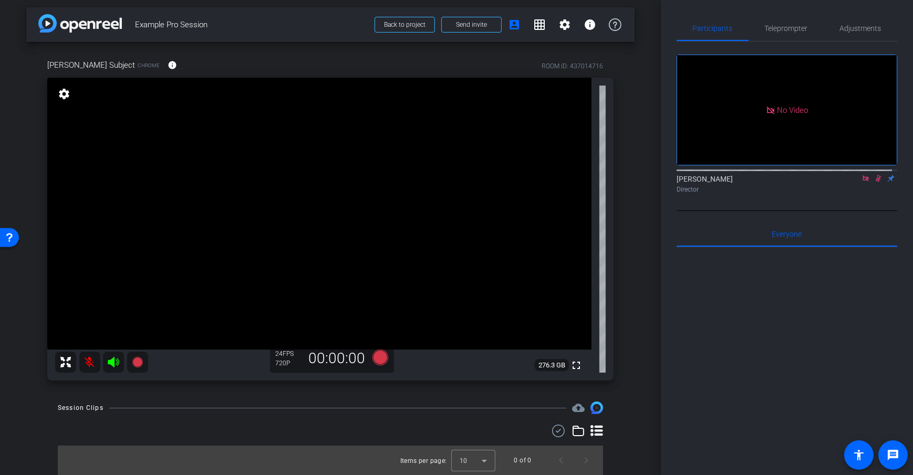
click at [640, 228] on div "arrow_back Example Pro Session Back to project Send invite account_box grid_on …" at bounding box center [330, 234] width 661 height 475
click at [632, 226] on div "arrow_back Example Pro Session Back to project Send invite account_box grid_on …" at bounding box center [330, 234] width 661 height 475
click at [372, 359] on icon at bounding box center [380, 358] width 16 height 16
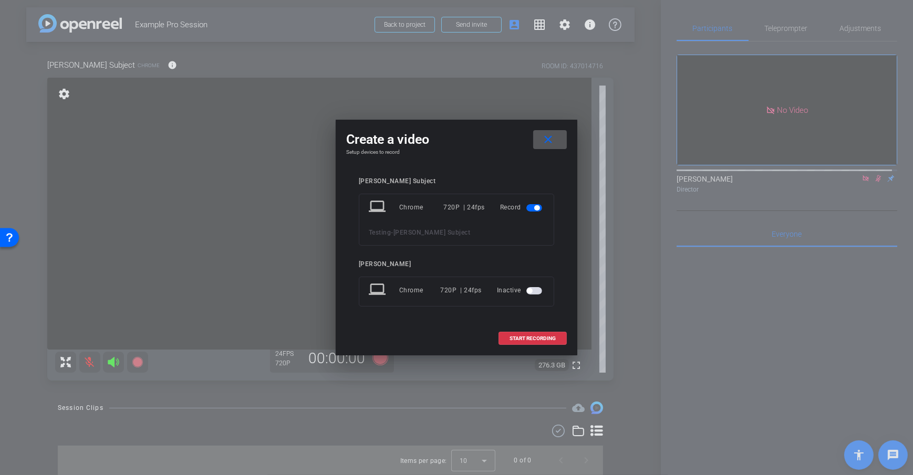
click at [544, 138] on mat-icon "close" at bounding box center [548, 139] width 13 height 13
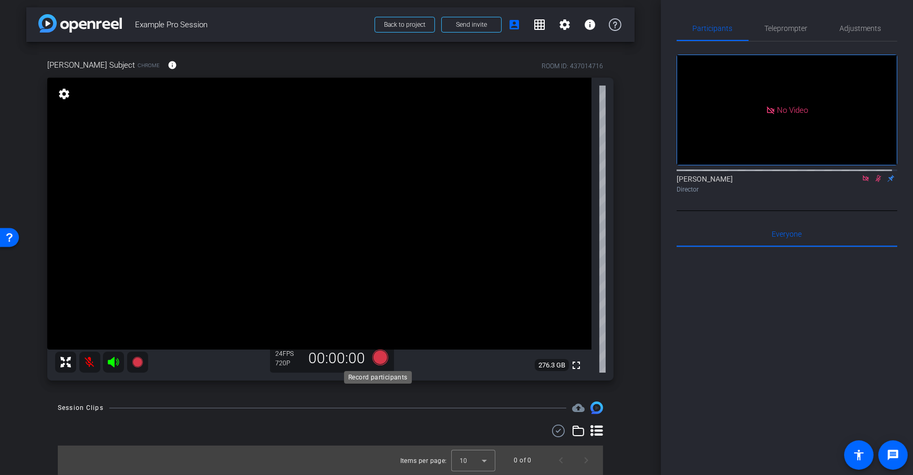
click at [380, 358] on icon at bounding box center [380, 358] width 16 height 16
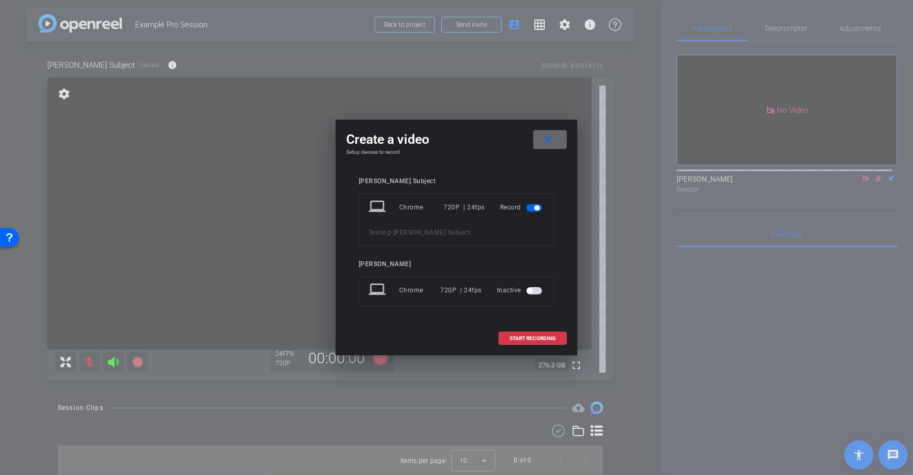
click at [549, 141] on mat-icon "close" at bounding box center [548, 139] width 13 height 13
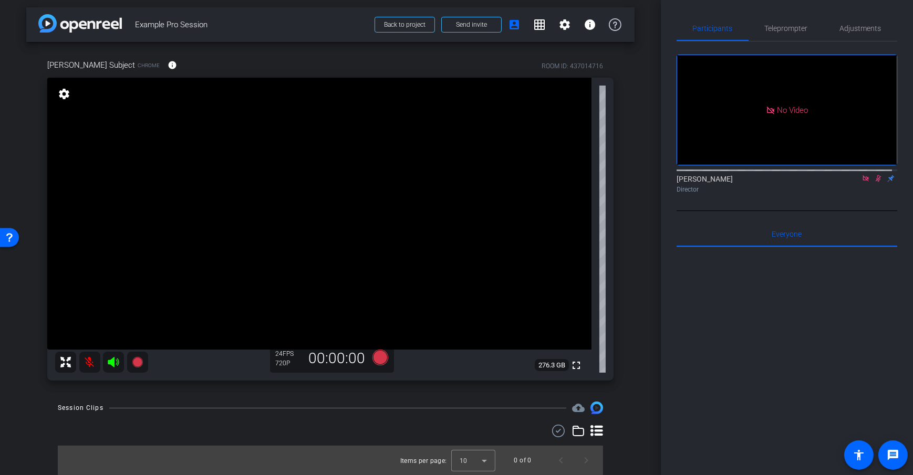
click at [616, 195] on div "Dan Subject Chrome info ROOM ID: 437014716 fullscreen settings 276.3 GB 24 FPS …" at bounding box center [330, 216] width 608 height 349
click at [642, 270] on div "arrow_back Example Pro Session Back to project Send invite account_box grid_on …" at bounding box center [330, 234] width 661 height 475
click at [631, 258] on div "arrow_back Example Pro Session Back to project Send invite account_box grid_on …" at bounding box center [330, 234] width 661 height 475
click at [637, 185] on div "arrow_back Example Pro Session Back to project Send invite account_box grid_on …" at bounding box center [330, 234] width 661 height 475
click at [651, 172] on div "arrow_back Example Pro Session Back to project Send invite account_box grid_on …" at bounding box center [330, 234] width 661 height 475
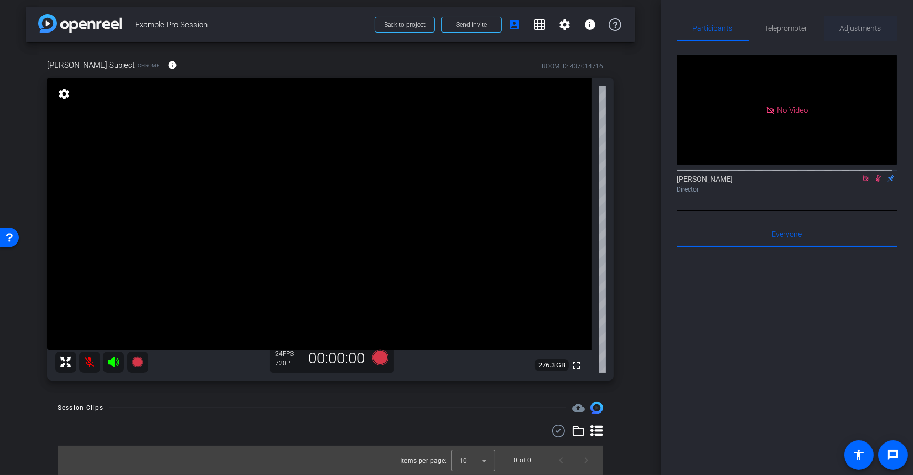
click at [854, 34] on span "Adjustments" at bounding box center [860, 28] width 41 height 25
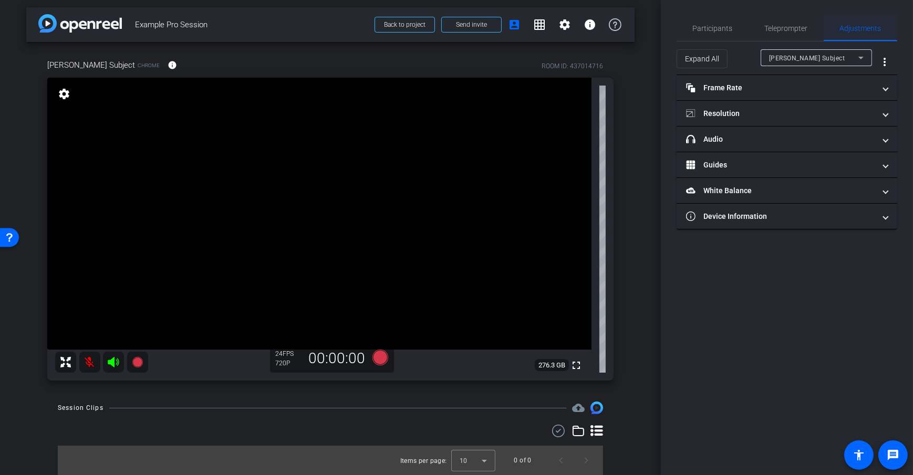
click at [854, 37] on span "Adjustments" at bounding box center [860, 28] width 41 height 25
click at [824, 91] on mat-panel-title "Frame Rate Frame Rate" at bounding box center [780, 87] width 189 height 11
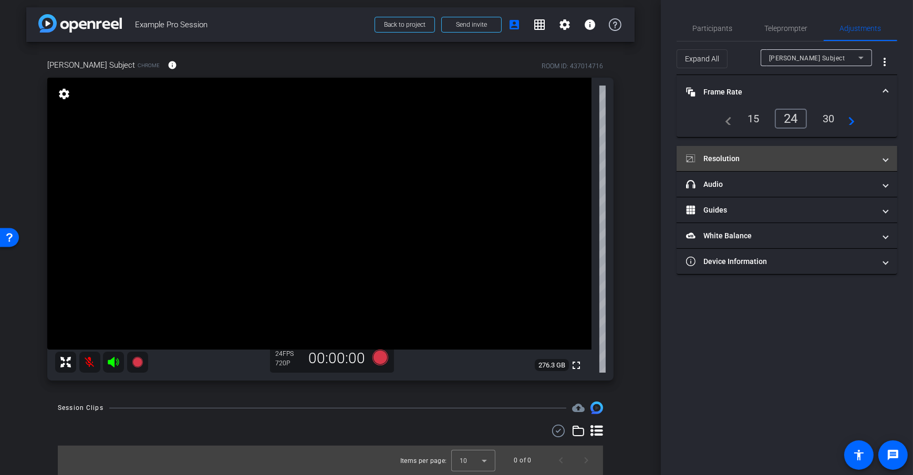
click at [786, 153] on mat-panel-title "Resolution" at bounding box center [780, 158] width 189 height 11
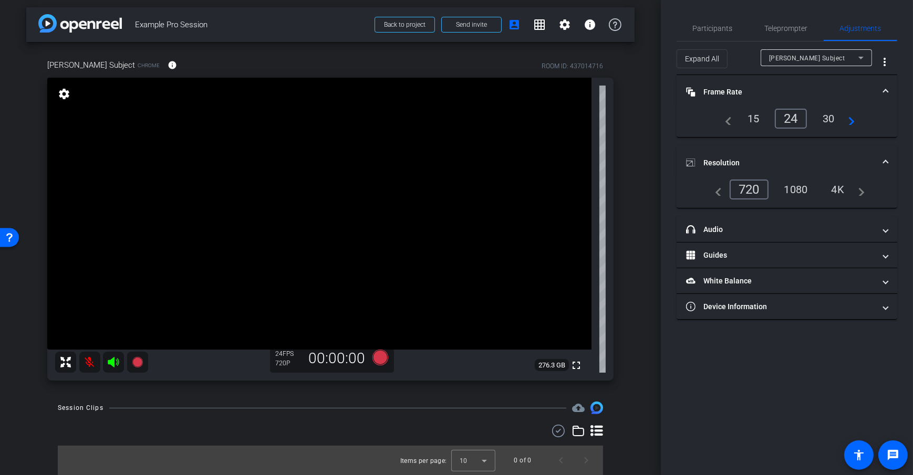
click at [626, 165] on div "Dan Subject Chrome info ROOM ID: 437014716 fullscreen settings 276.3 GB 24 FPS …" at bounding box center [330, 216] width 608 height 349
click at [828, 120] on div "30" at bounding box center [829, 119] width 28 height 18
click at [625, 181] on div "Dan Subject Chrome info ROOM ID: 437014716 fullscreen settings 276.3 GB 30 FPS …" at bounding box center [330, 216] width 608 height 349
click at [801, 192] on div "1080" at bounding box center [795, 190] width 39 height 18
click at [647, 202] on div "arrow_back Example Pro Session Back to project Send invite account_box grid_on …" at bounding box center [330, 234] width 661 height 475
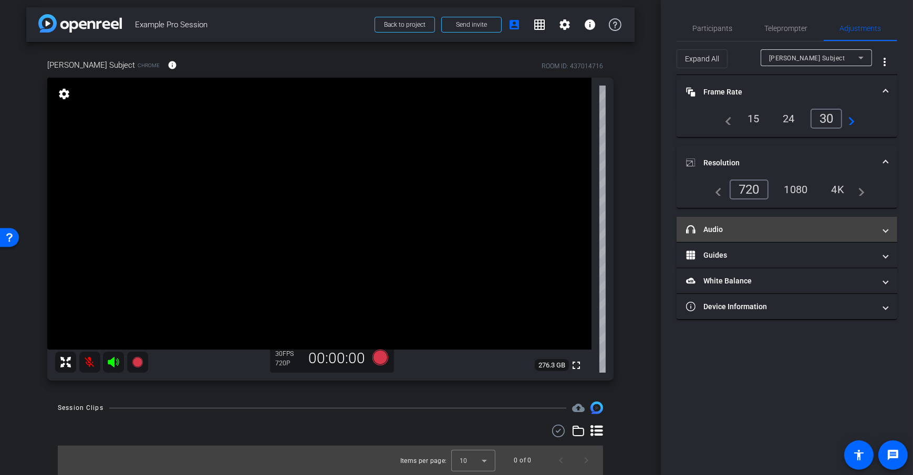
click at [750, 225] on mat-panel-title "headphone icon Audio" at bounding box center [780, 229] width 189 height 11
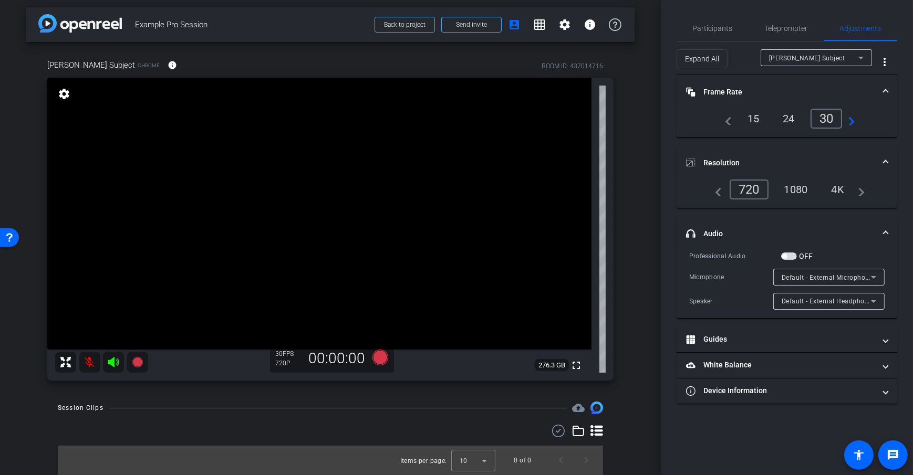
click at [653, 221] on div "arrow_back Example Pro Session Back to project Send invite account_box grid_on …" at bounding box center [330, 234] width 661 height 475
click at [834, 274] on span "Default - External Microphone (Built-in)" at bounding box center [841, 277] width 119 height 8
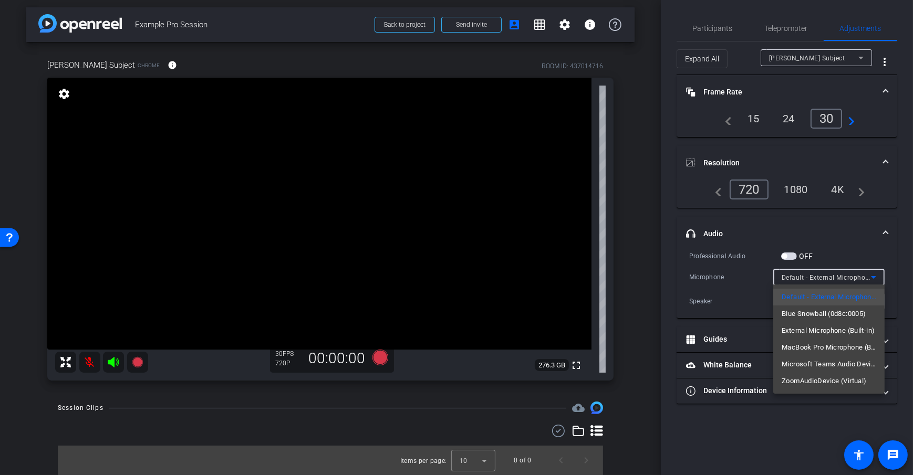
click at [635, 280] on div at bounding box center [456, 237] width 913 height 475
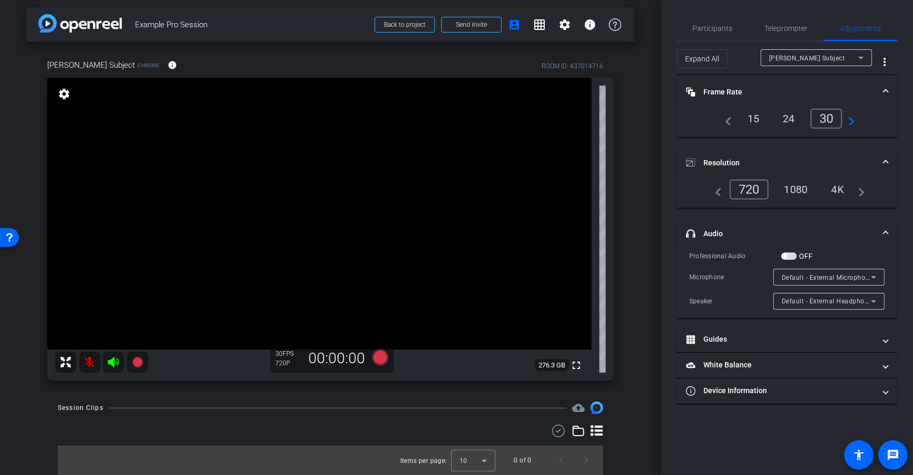
click at [643, 233] on div "arrow_back Example Pro Session Back to project Send invite account_box grid_on …" at bounding box center [330, 234] width 661 height 475
click at [889, 235] on mat-expansion-panel-header "headphone icon Audio" at bounding box center [787, 234] width 221 height 34
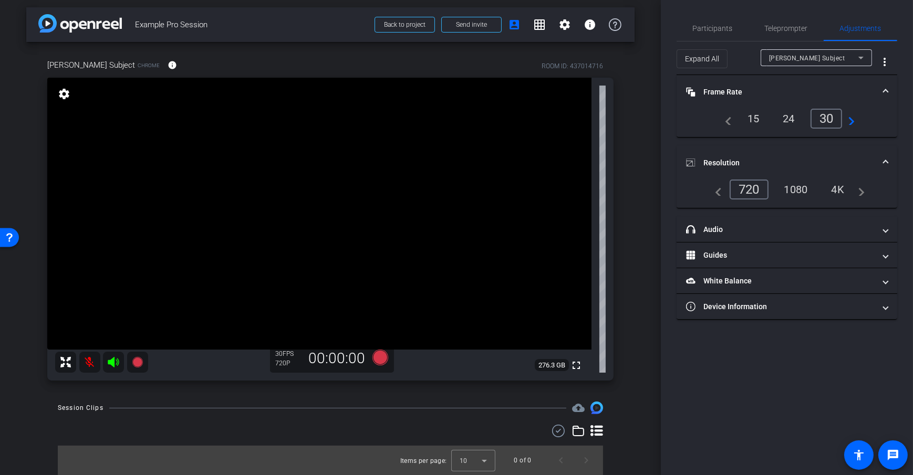
click at [881, 163] on span "Resolution" at bounding box center [784, 163] width 197 height 11
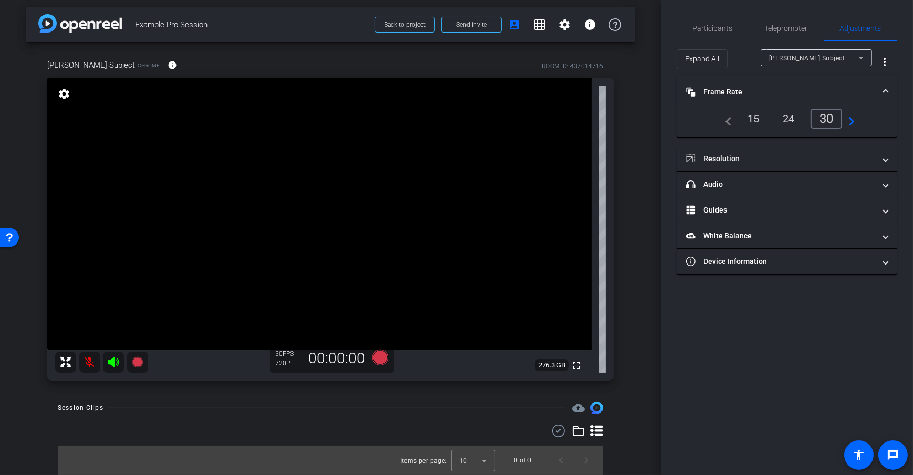
click at [880, 93] on span "Frame Rate Frame Rate" at bounding box center [784, 92] width 197 height 11
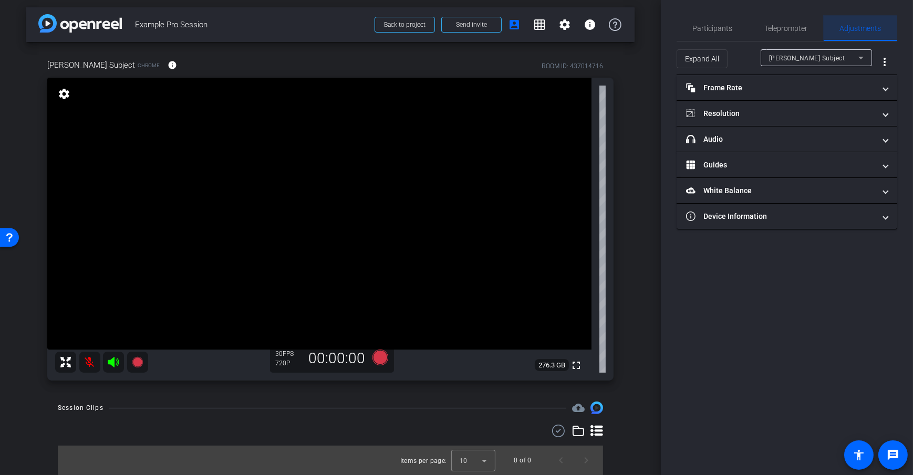
click at [844, 31] on span "Adjustments" at bounding box center [860, 28] width 41 height 7
click at [711, 15] on div "Participants Teleprompter Adjustments Daniel Heiberger Director Everyone 0 Mark…" at bounding box center [787, 237] width 252 height 475
click at [715, 30] on span "Participants" at bounding box center [713, 28] width 40 height 7
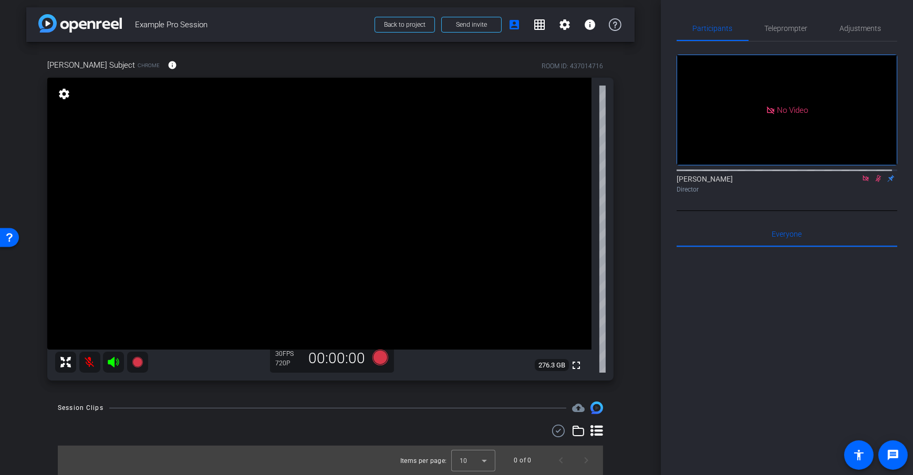
click at [651, 165] on div "arrow_back Example Pro Session Back to project Send invite account_box grid_on …" at bounding box center [330, 234] width 661 height 475
click at [642, 150] on div "arrow_back Example Pro Session Back to project Send invite account_box grid_on …" at bounding box center [330, 234] width 661 height 475
click at [168, 65] on mat-icon "info" at bounding box center [172, 64] width 9 height 9
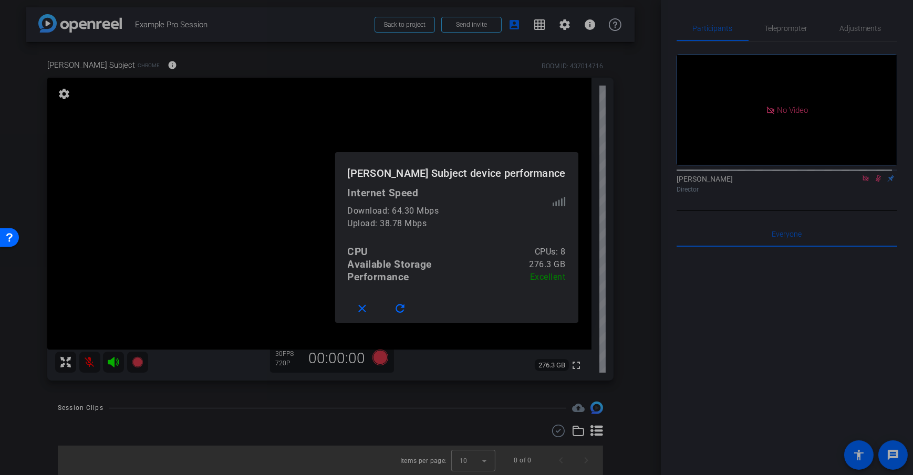
drag, startPoint x: 536, startPoint y: 280, endPoint x: 381, endPoint y: 201, distance: 174.5
click at [381, 201] on mat-dialog-content "Internet Speed Download: 64.30 Mbps Upload: 38.78 Mbps CPU CPUs: 8 Available St…" at bounding box center [456, 240] width 243 height 107
click at [436, 236] on div "Internet Speed Download: 64.30 Mbps Upload: 38.78 Mbps CPU CPUs: 8 Available St…" at bounding box center [457, 235] width 218 height 97
click at [381, 314] on span at bounding box center [365, 308] width 34 height 25
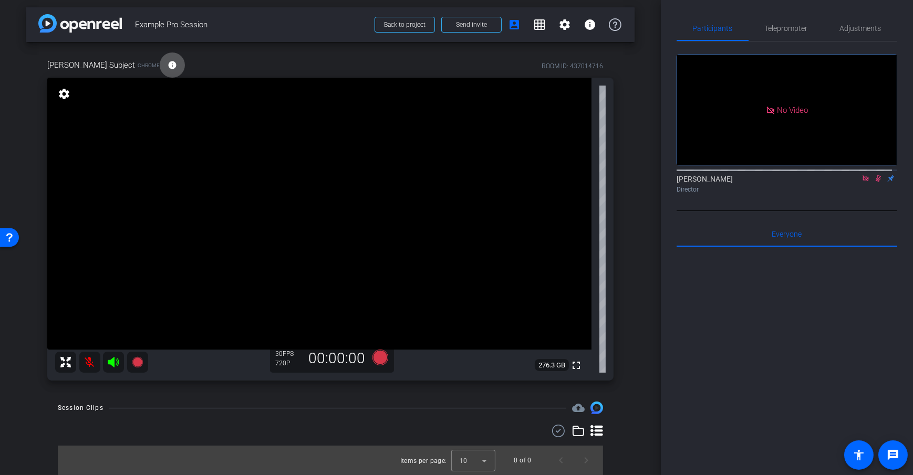
click at [618, 211] on div "Dan Subject Chrome info ROOM ID: 437014716 fullscreen settings 276.3 GB 30 FPS …" at bounding box center [330, 216] width 608 height 349
click at [649, 227] on div "arrow_back Example Pro Session Back to project Send invite account_box grid_on …" at bounding box center [330, 234] width 661 height 475
click at [168, 63] on mat-icon "info" at bounding box center [172, 64] width 9 height 9
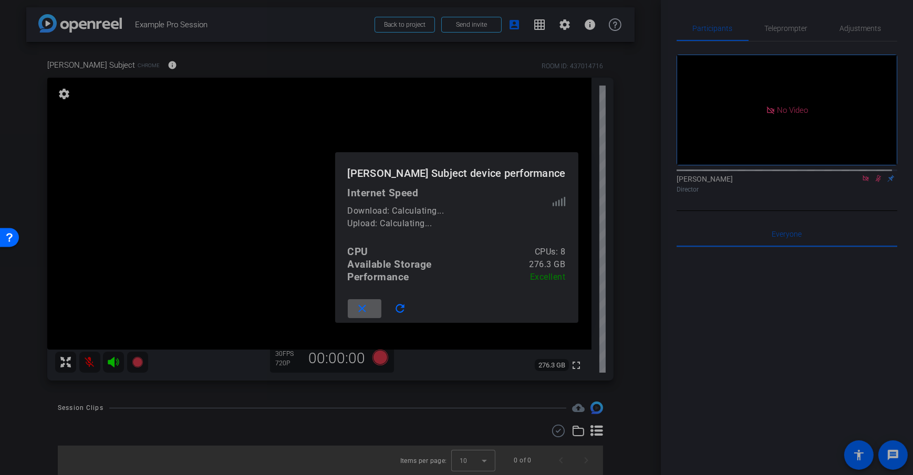
click at [618, 268] on div at bounding box center [456, 237] width 913 height 475
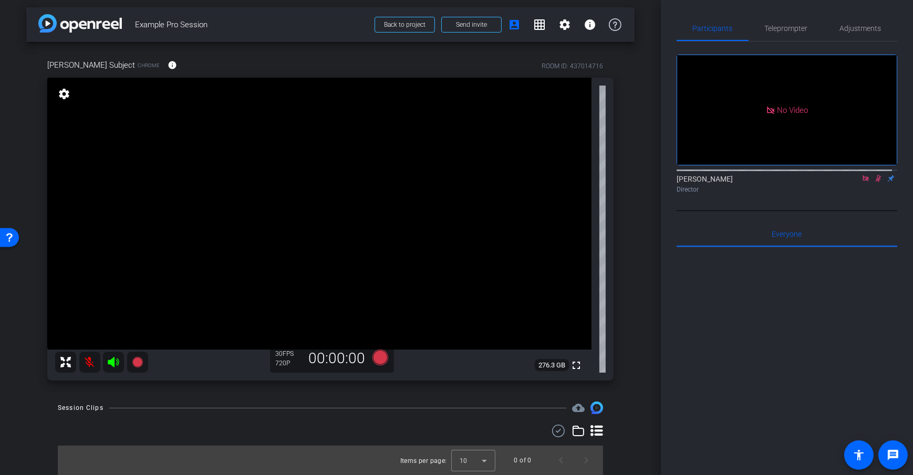
click at [634, 182] on div "arrow_back Example Pro Session Back to project Send invite account_box grid_on …" at bounding box center [330, 234] width 661 height 475
click at [620, 138] on div "Dan Subject Chrome info ROOM ID: 437014716 fullscreen settings 276.3 GB 30 FPS …" at bounding box center [330, 216] width 608 height 349
click at [649, 168] on div "arrow_back Example Pro Session Back to project Send invite account_box grid_on …" at bounding box center [330, 234] width 661 height 475
click at [865, 29] on span "Adjustments" at bounding box center [860, 28] width 41 height 7
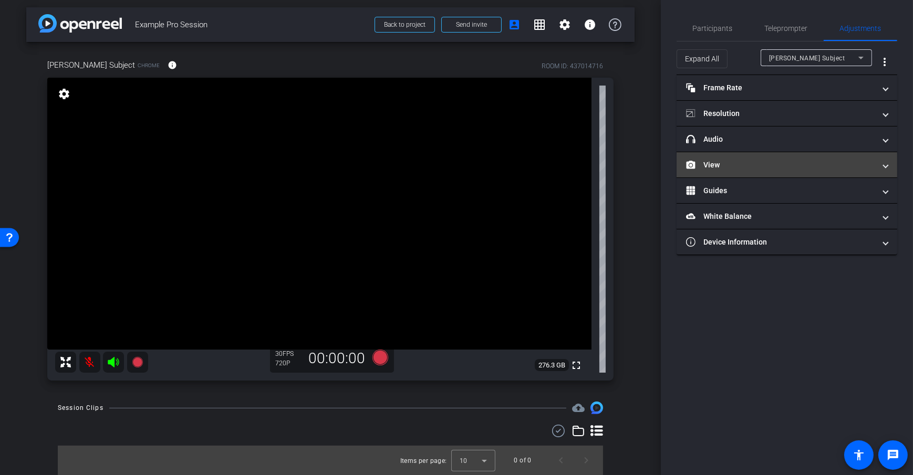
click at [773, 166] on mat-panel-title "View" at bounding box center [780, 165] width 189 height 11
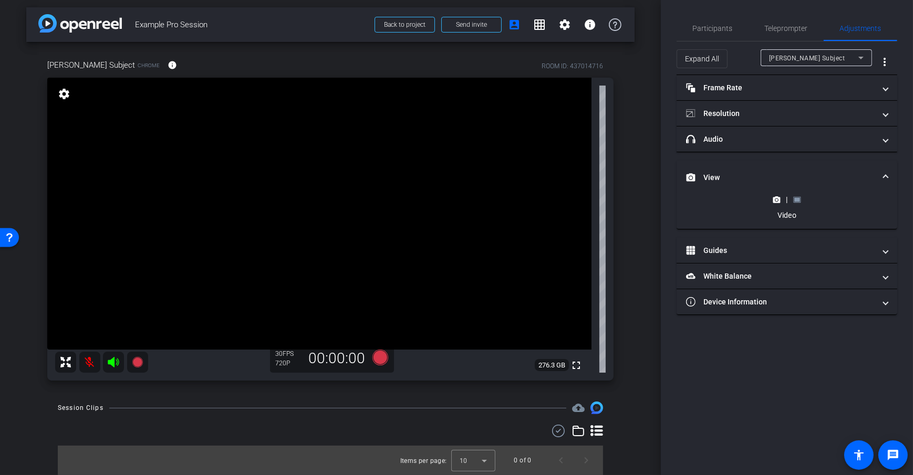
click at [799, 200] on rect at bounding box center [797, 199] width 6 height 4
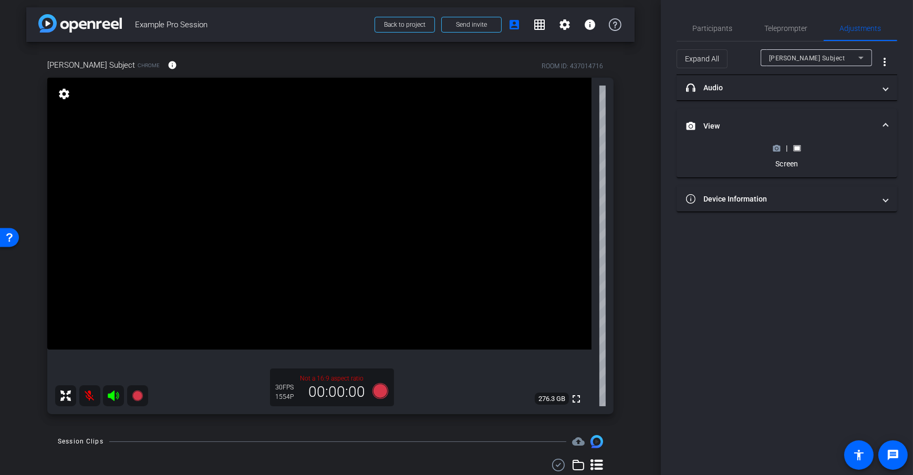
click at [617, 195] on div "Dan Subject Chrome info ROOM ID: 437014716 fullscreen settings 276.3 GB Not a 1…" at bounding box center [330, 233] width 608 height 383
click at [712, 30] on span "Participants" at bounding box center [713, 28] width 40 height 7
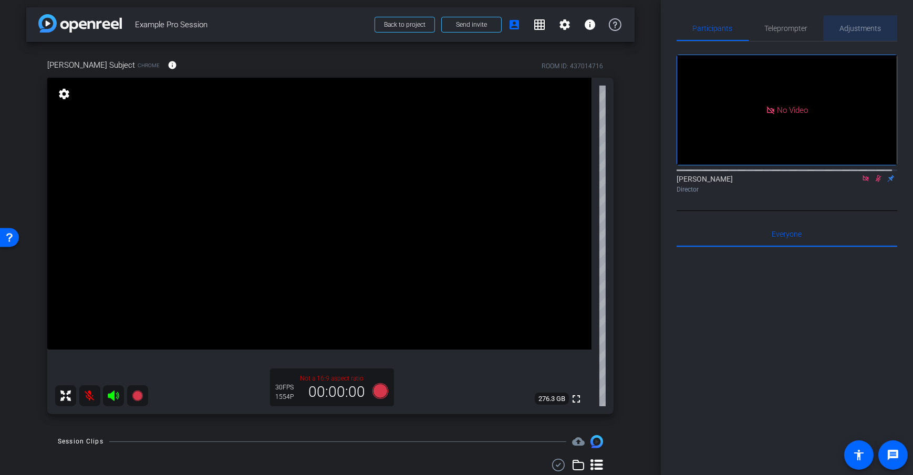
click at [867, 29] on span "Adjustments" at bounding box center [860, 28] width 41 height 7
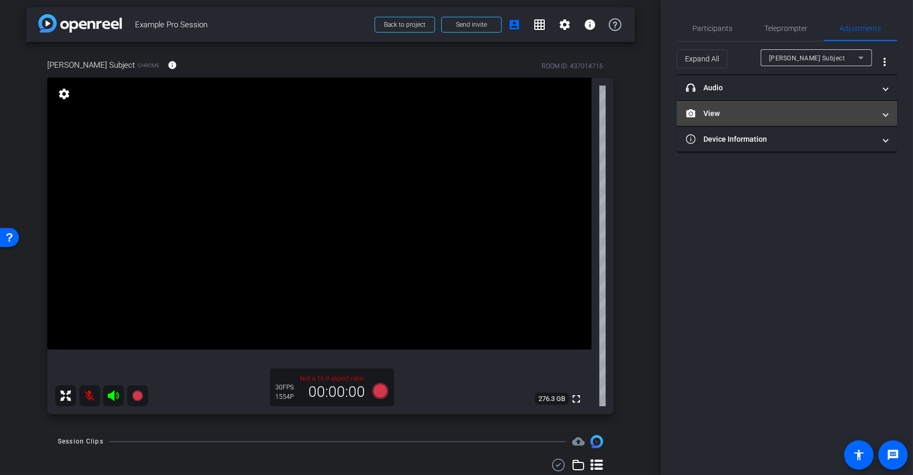
click at [788, 120] on mat-expansion-panel-header "View" at bounding box center [787, 113] width 221 height 25
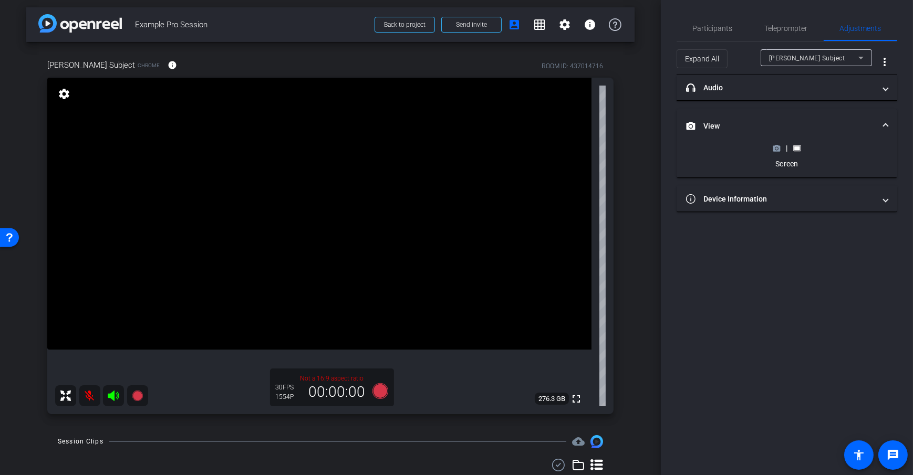
click at [780, 149] on icon at bounding box center [776, 148] width 7 height 6
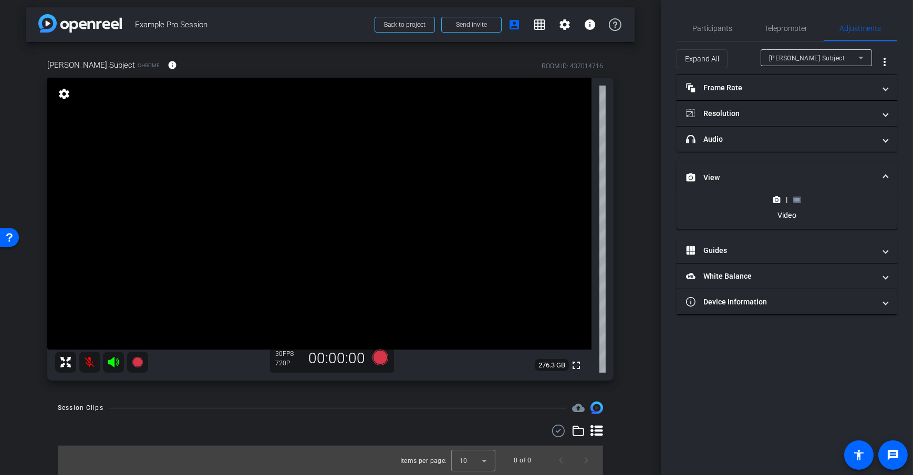
click at [626, 237] on div "Dan Subject Chrome info ROOM ID: 437014716 fullscreen settings 276.3 GB 30 FPS …" at bounding box center [330, 216] width 608 height 349
drag, startPoint x: 626, startPoint y: 237, endPoint x: 636, endPoint y: 241, distance: 10.6
click at [626, 237] on div "Dan Subject Chrome info ROOM ID: 437014716 fullscreen settings 276.3 GB 30 FPS …" at bounding box center [330, 216] width 608 height 349
click at [377, 357] on icon at bounding box center [380, 358] width 16 height 16
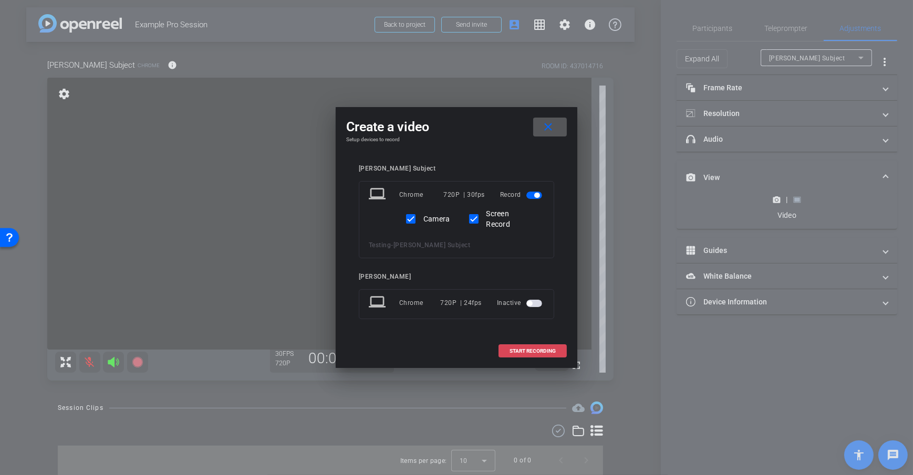
drag, startPoint x: 508, startPoint y: 351, endPoint x: 537, endPoint y: 342, distance: 29.9
click at [508, 351] on span at bounding box center [532, 351] width 67 height 25
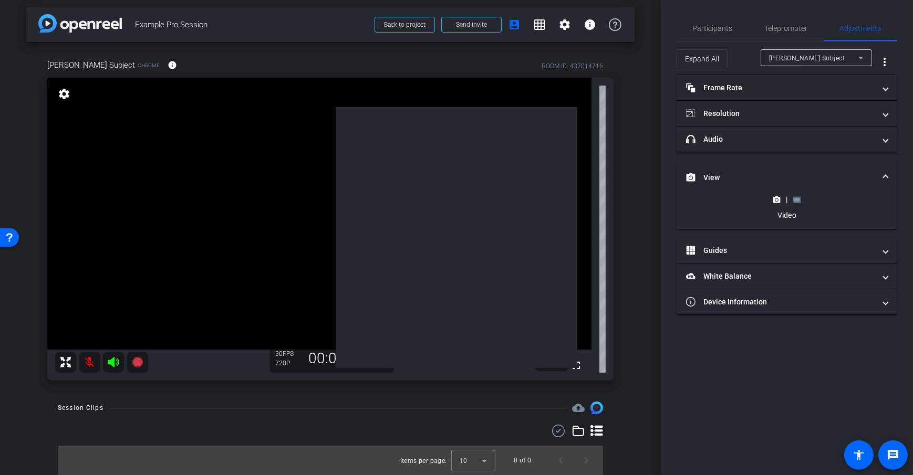
click at [630, 227] on div "arrow_back Example Pro Session Back to project Send invite account_box grid_on …" at bounding box center [330, 234] width 661 height 475
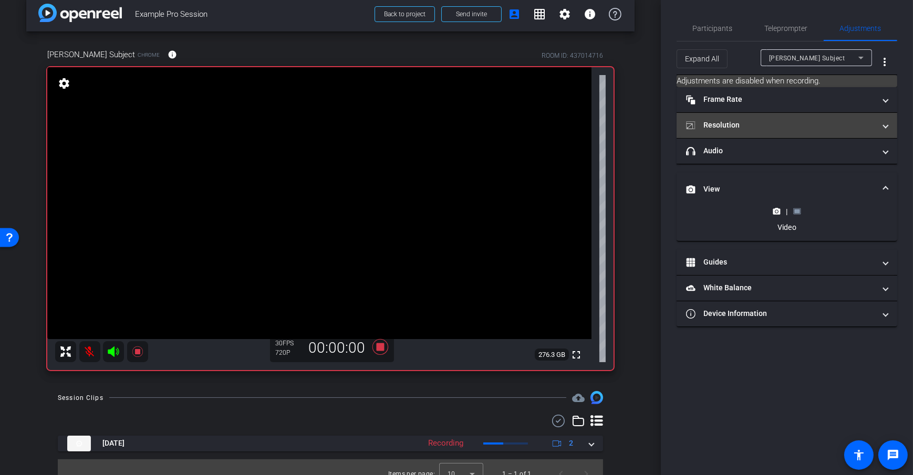
scroll to position [26, 0]
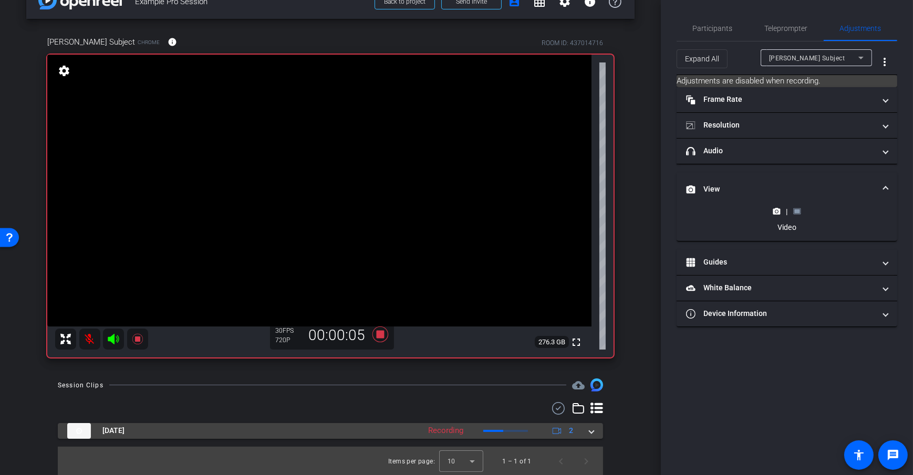
click at [577, 435] on div "Sep 9, 2025 Recording 2" at bounding box center [328, 431] width 522 height 16
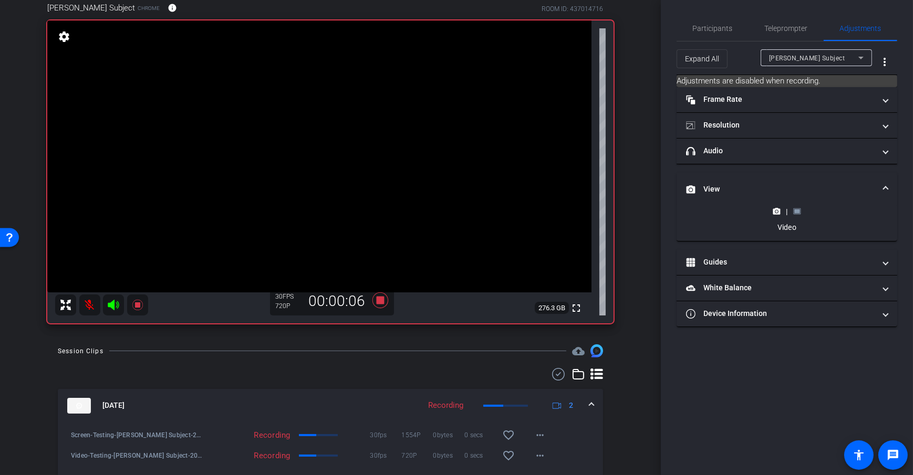
scroll to position [101, 0]
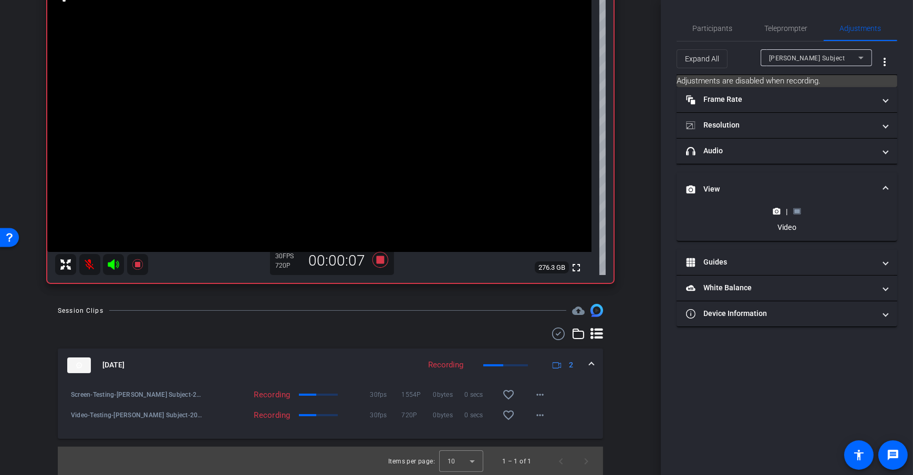
click at [644, 331] on div "arrow_back Example Pro Session Back to project Send invite account_box grid_on …" at bounding box center [330, 136] width 661 height 475
click at [637, 339] on div "arrow_back Example Pro Session Back to project Send invite account_box grid_on …" at bounding box center [330, 136] width 661 height 475
click at [635, 349] on div "arrow_back Example Pro Session Back to project Send invite account_box grid_on …" at bounding box center [330, 136] width 661 height 475
click at [375, 261] on icon at bounding box center [380, 260] width 16 height 16
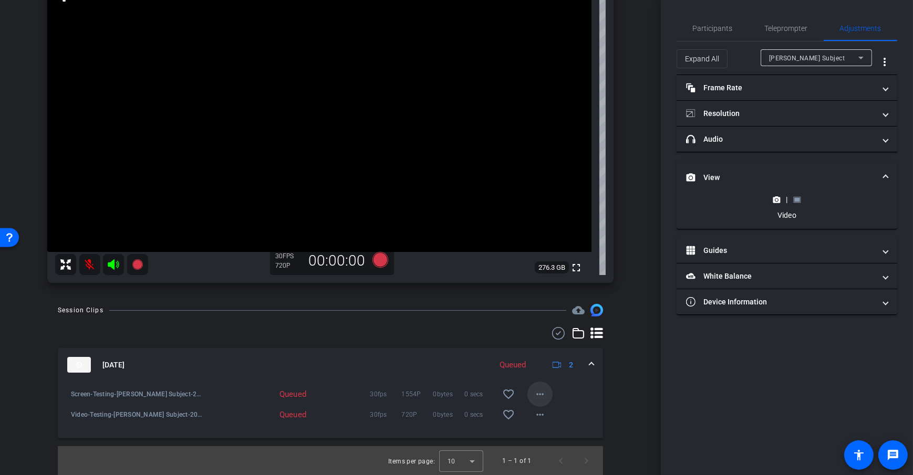
click at [536, 393] on mat-icon "more_horiz" at bounding box center [540, 394] width 13 height 13
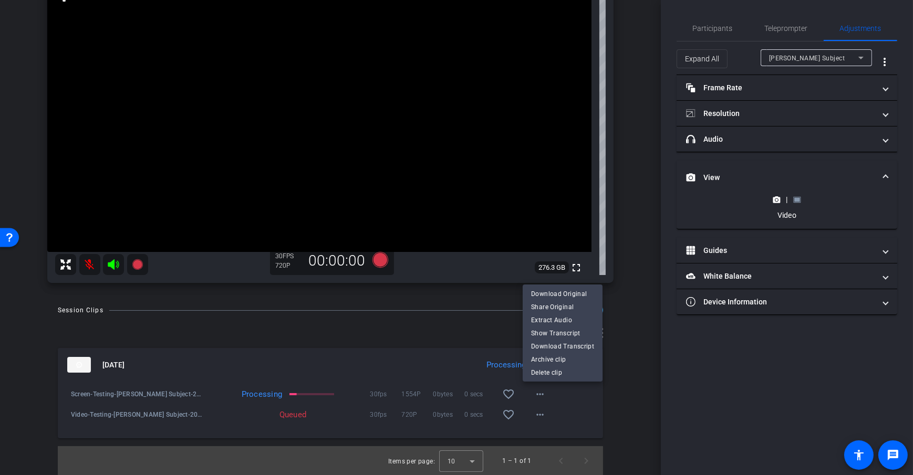
click at [294, 327] on div at bounding box center [456, 237] width 913 height 475
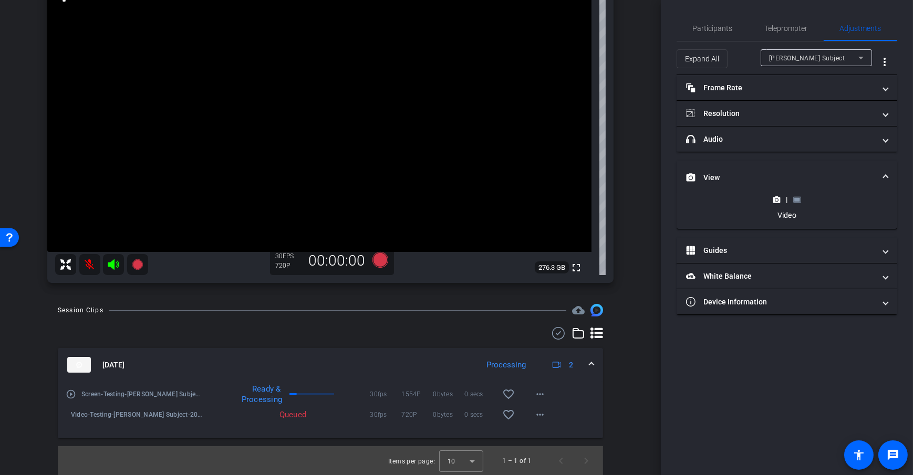
click at [635, 339] on div "arrow_back Example Pro Session Back to project Send invite account_box grid_on …" at bounding box center [330, 136] width 661 height 475
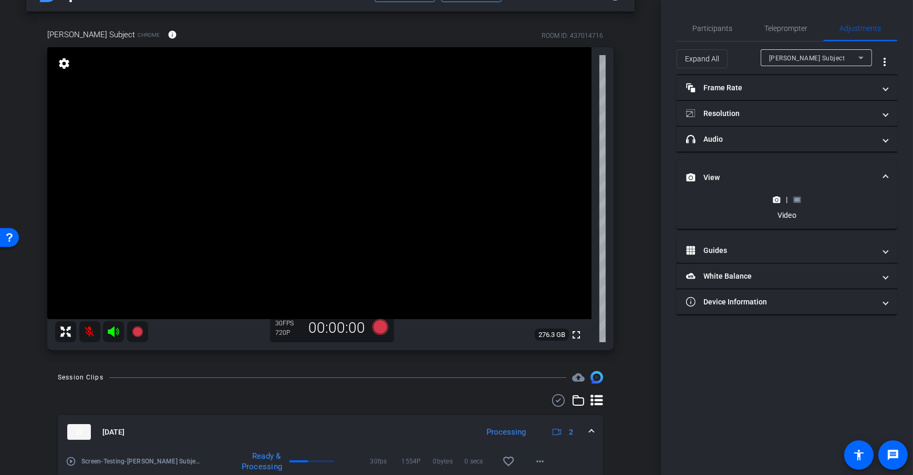
scroll to position [26, 0]
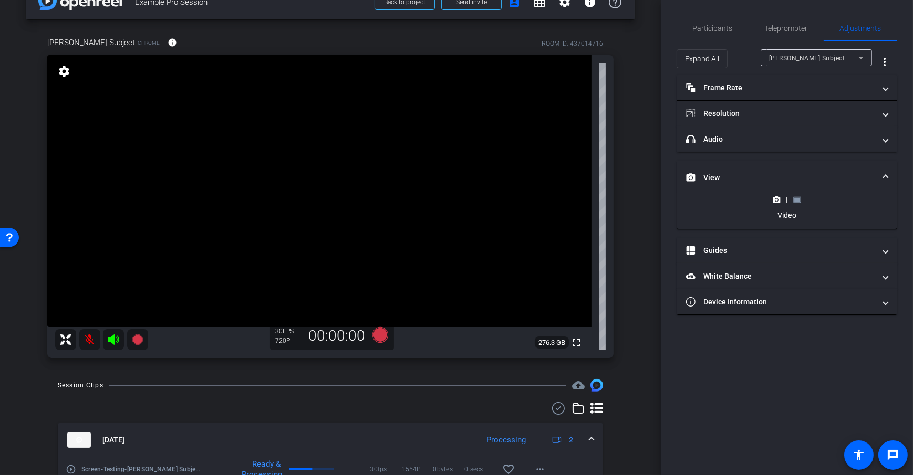
click at [637, 121] on div "arrow_back Example Pro Session Back to project Send invite account_box grid_on …" at bounding box center [330, 211] width 661 height 475
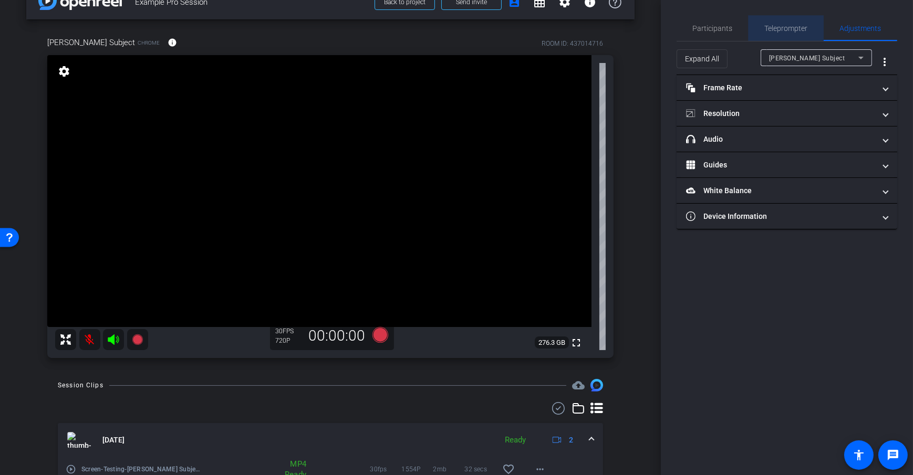
click at [784, 29] on span "Teleprompter" at bounding box center [786, 28] width 43 height 7
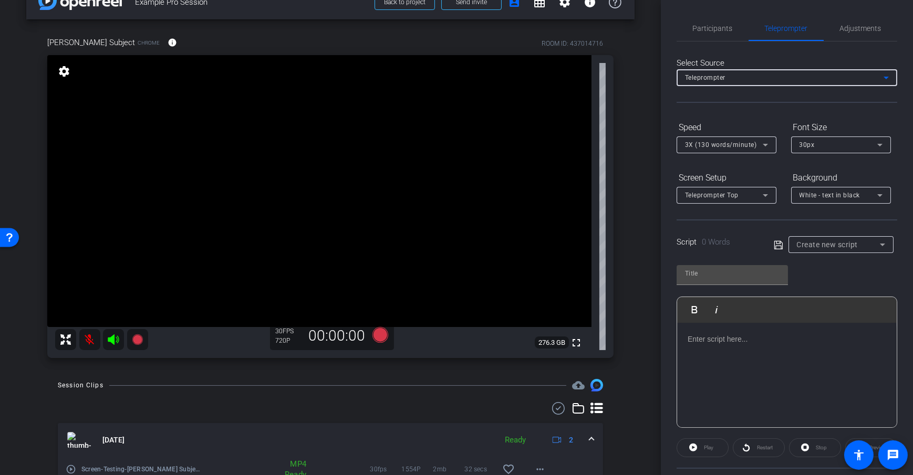
click at [764, 75] on div "Teleprompter" at bounding box center [784, 77] width 199 height 13
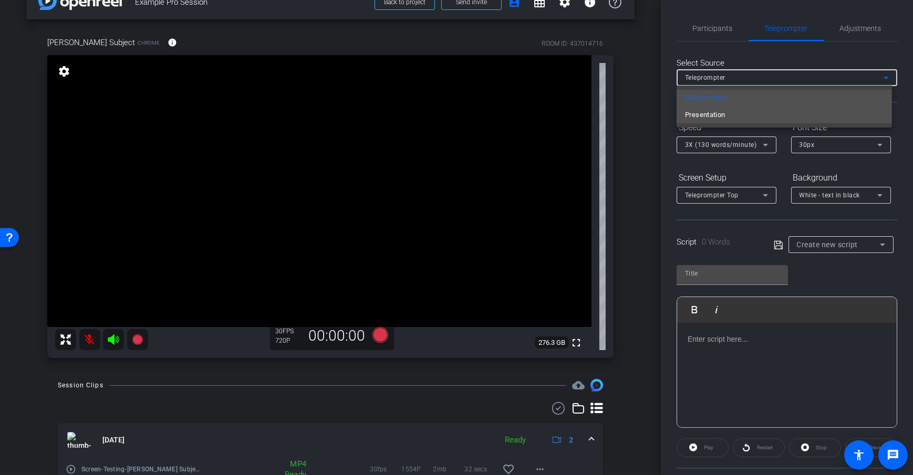
click at [713, 118] on span "Presentation" at bounding box center [705, 115] width 40 height 13
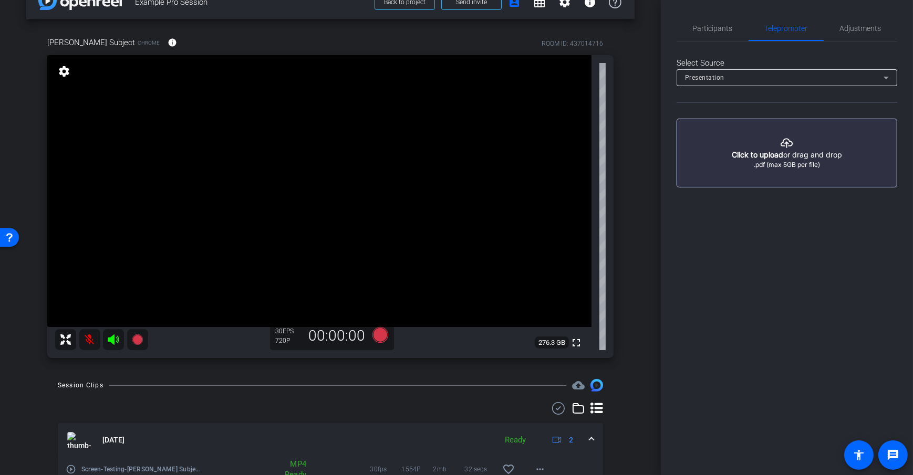
click at [793, 46] on div "Select Source Presentation Created with sketchtool. Click to upload or drag and…" at bounding box center [787, 114] width 221 height 146
click at [770, 160] on button "button" at bounding box center [787, 153] width 221 height 69
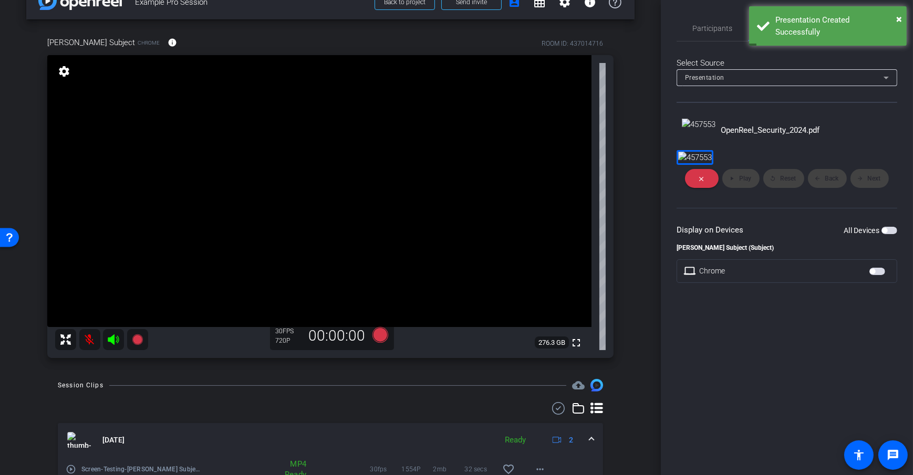
scroll to position [56, 0]
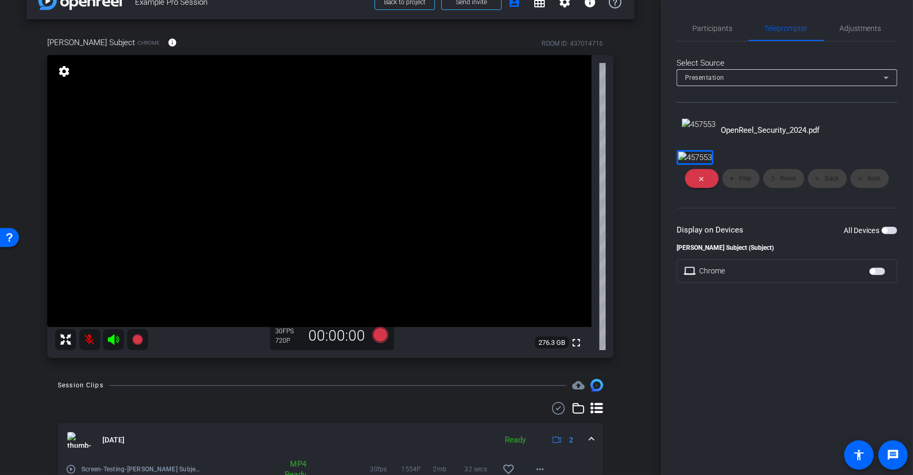
click at [806, 236] on div "Display on Devices All Devices" at bounding box center [787, 230] width 221 height 12
click at [638, 345] on div "arrow_back Example Pro Session Back to project Send invite account_box grid_on …" at bounding box center [330, 211] width 661 height 475
click at [887, 234] on span "button" at bounding box center [889, 230] width 16 height 7
click at [740, 182] on span "Play" at bounding box center [745, 178] width 12 height 7
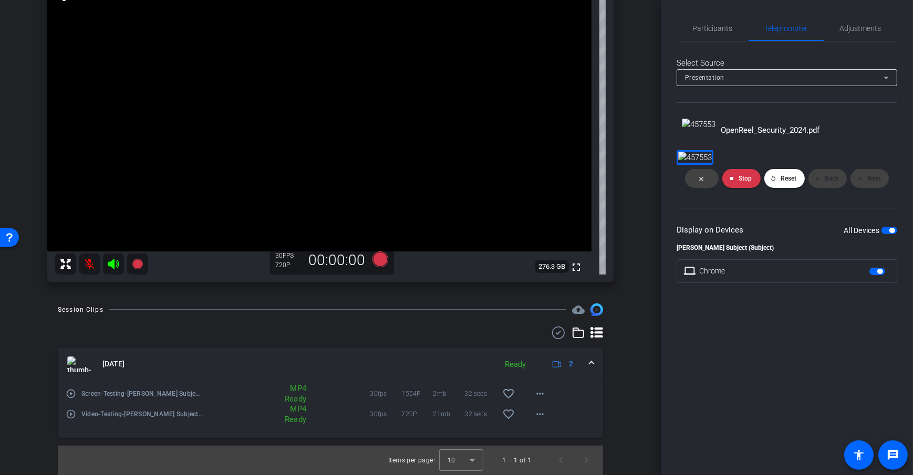
scroll to position [307, 0]
click at [873, 192] on div "close stop Stop replay Reset arrow_back Back arrow_forward Next" at bounding box center [787, 178] width 221 height 27
click at [820, 192] on div "close stop Stop replay Reset arrow_back Back arrow_forward Next" at bounding box center [787, 178] width 221 height 27
click at [876, 192] on div "close stop Stop replay Reset arrow_back Back arrow_forward Next" at bounding box center [787, 178] width 221 height 27
click at [808, 192] on div "close stop Stop replay Reset arrow_back Back arrow_forward Next" at bounding box center [787, 178] width 221 height 27
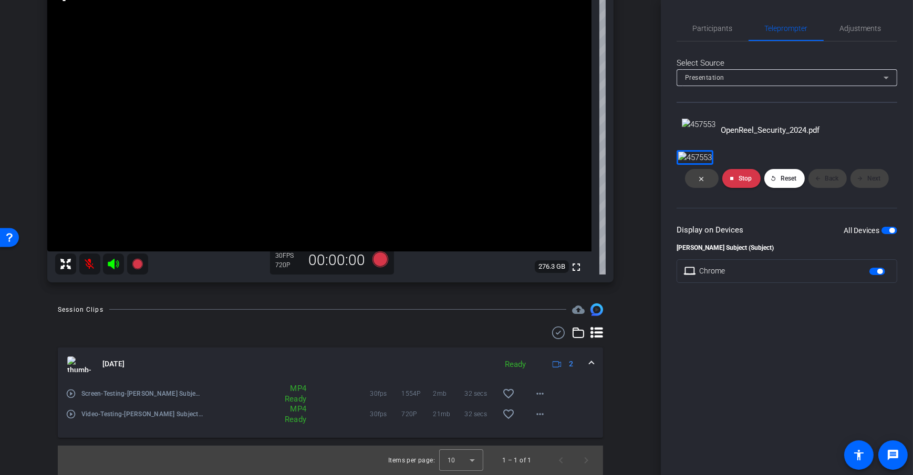
click at [890, 192] on div "close stop Stop replay Reset arrow_back Back arrow_forward Next" at bounding box center [787, 178] width 221 height 27
click at [626, 293] on div "Daniel Heiberger is presenting Dan Subject Chrome info ROOM ID: 437014716 fulls…" at bounding box center [330, 112] width 608 height 361
click at [645, 306] on div "arrow_back Example Pro Session Back to project Send invite account_box grid_on …" at bounding box center [330, 237] width 661 height 475
click at [375, 258] on icon at bounding box center [380, 260] width 16 height 16
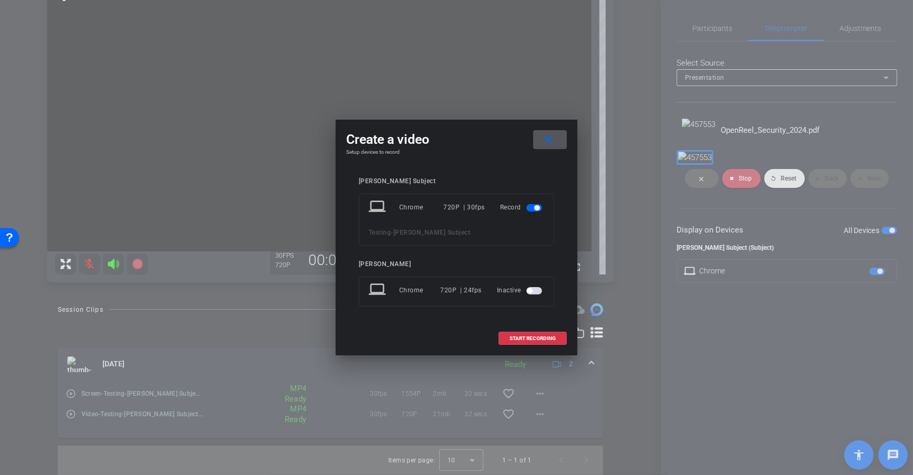
click at [534, 291] on span "button" at bounding box center [534, 290] width 16 height 7
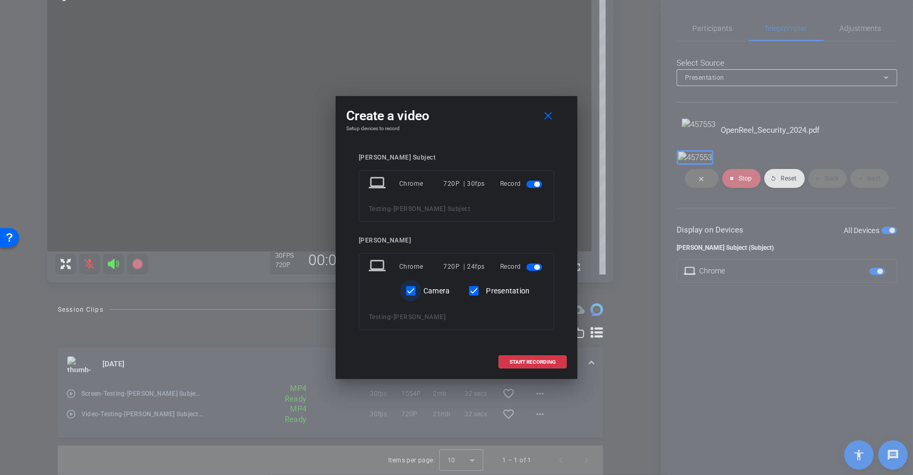
click at [409, 290] on input "Camera" at bounding box center [410, 290] width 21 height 21
checkbox input "false"
click at [546, 361] on span "START RECORDING" at bounding box center [532, 362] width 46 height 5
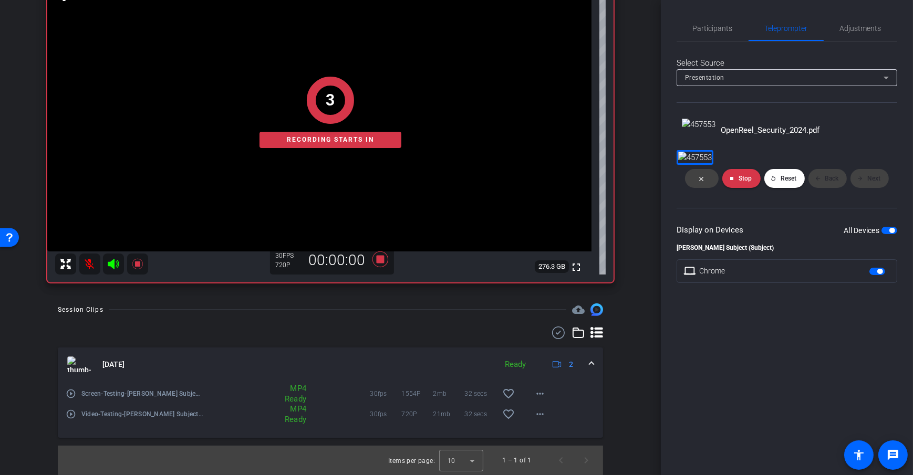
click at [634, 323] on div "arrow_back Example Pro Session Back to project Send invite account_box grid_on …" at bounding box center [330, 237] width 661 height 475
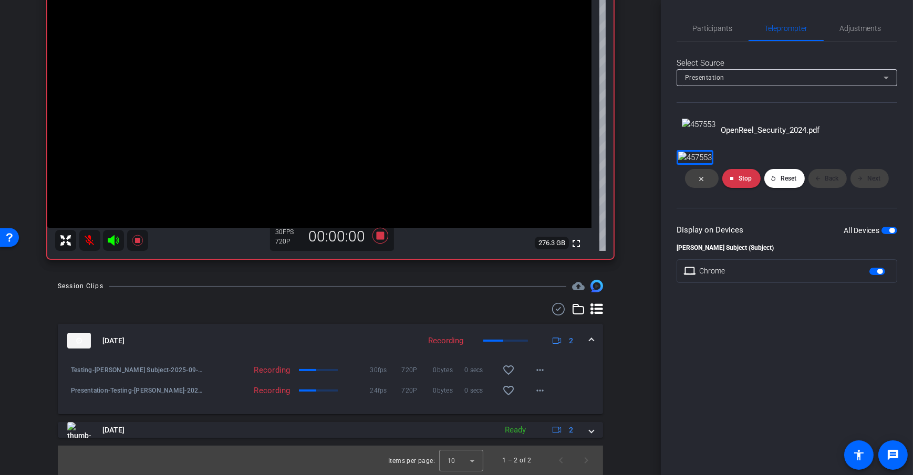
click at [639, 309] on div "arrow_back Example Pro Session Back to project Send invite account_box grid_on …" at bounding box center [330, 237] width 661 height 475
click at [641, 247] on div "arrow_back Example Pro Session Back to project Send invite account_box grid_on …" at bounding box center [330, 237] width 661 height 475
click at [372, 244] on icon at bounding box center [380, 236] width 16 height 16
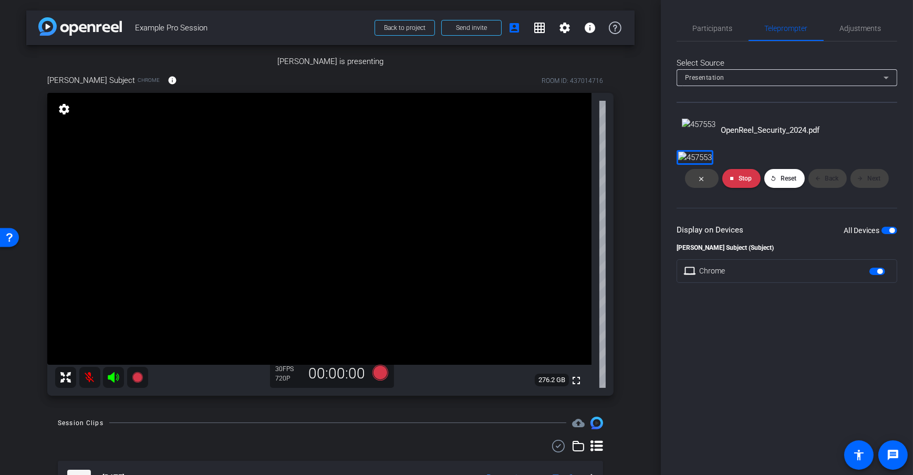
scroll to position [386, 0]
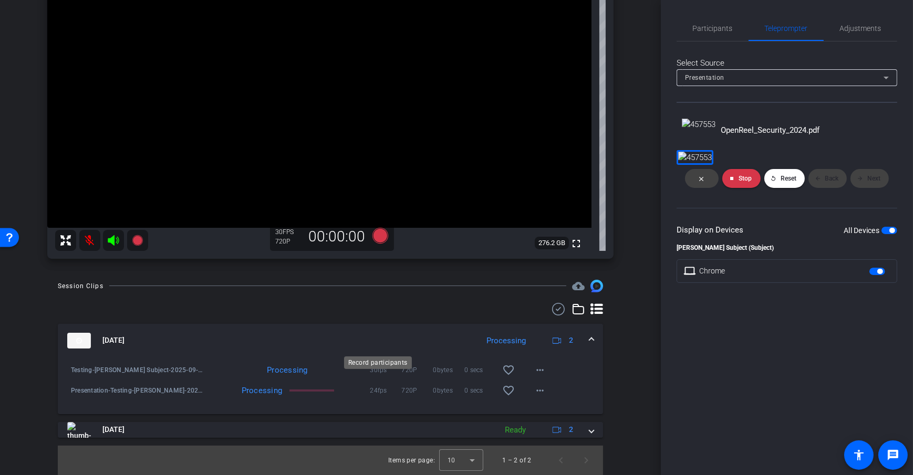
click at [376, 244] on icon at bounding box center [380, 236] width 16 height 16
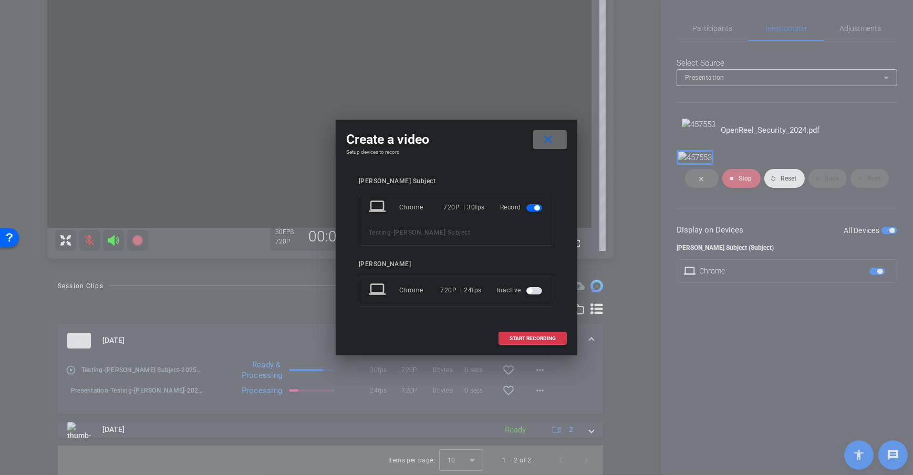
click at [562, 134] on span at bounding box center [550, 139] width 34 height 25
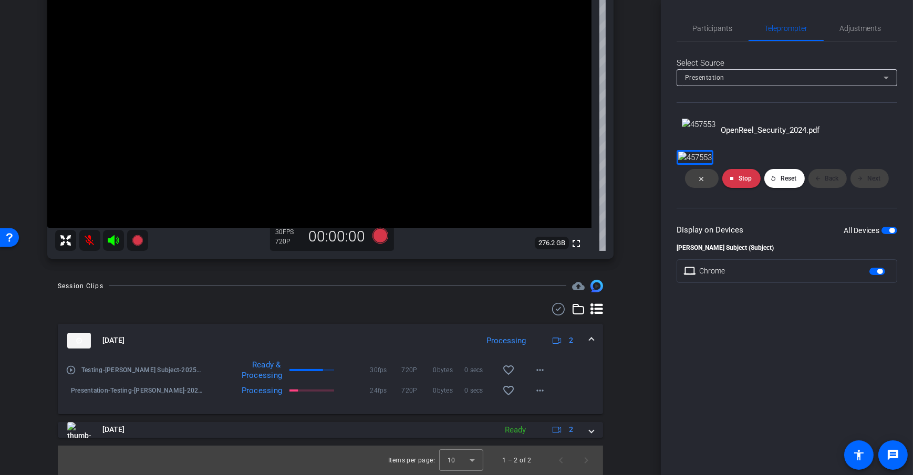
click at [615, 167] on div "Daniel Heiberger is presenting Dan Subject Chrome info ROOM ID: 437014716 fulls…" at bounding box center [330, 88] width 608 height 361
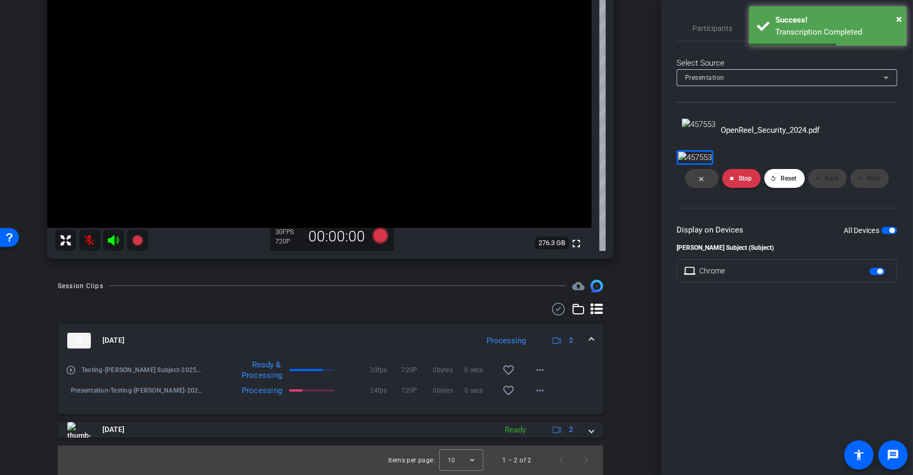
click at [621, 176] on div "Daniel Heiberger is presenting Dan Subject Chrome info ROOM ID: 437014716 fulls…" at bounding box center [330, 88] width 608 height 361
drag, startPoint x: 704, startPoint y: 349, endPoint x: 646, endPoint y: 294, distance: 79.9
click at [704, 192] on div "close stop Stop replay Reset arrow_back Back arrow_forward Next" at bounding box center [787, 178] width 221 height 27
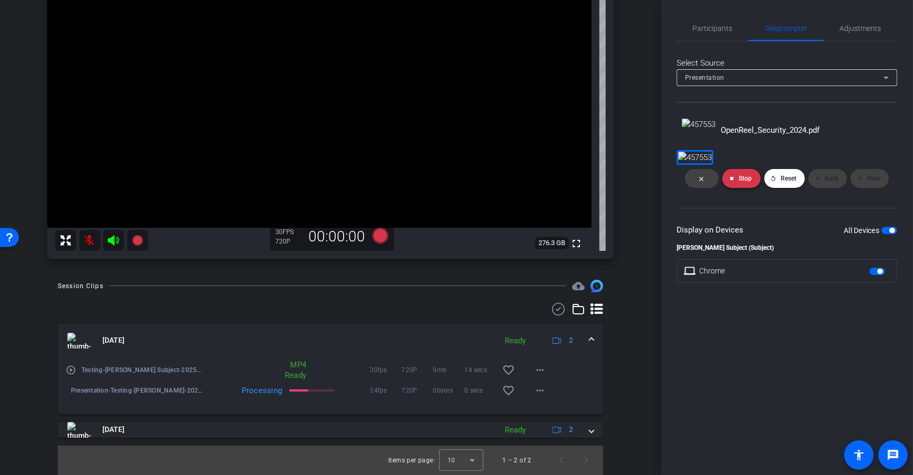
drag, startPoint x: 734, startPoint y: 342, endPoint x: 710, endPoint y: 353, distance: 27.0
click at [734, 191] on span at bounding box center [741, 178] width 38 height 25
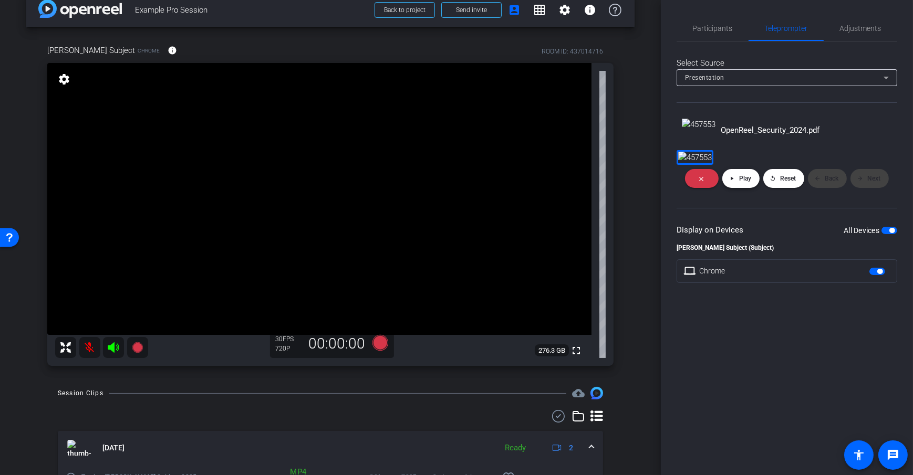
click at [739, 182] on span "Play" at bounding box center [745, 178] width 12 height 7
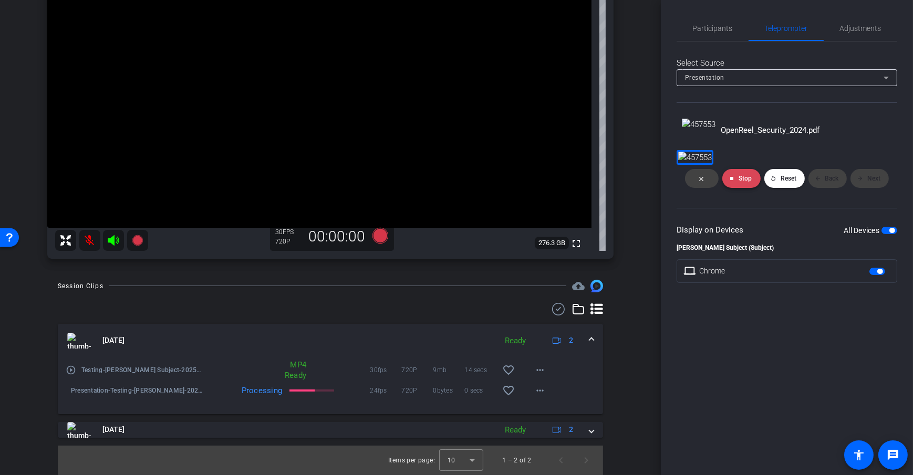
click at [743, 182] on span "Stop" at bounding box center [745, 178] width 13 height 7
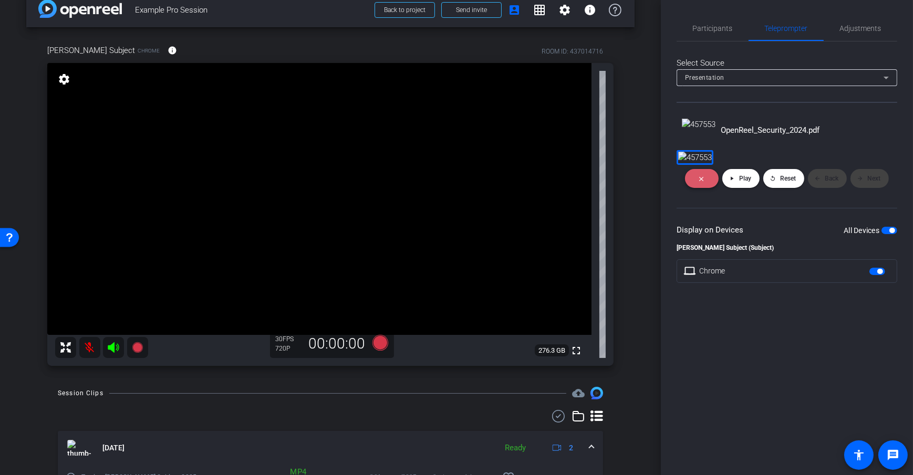
click at [707, 191] on span at bounding box center [702, 178] width 34 height 25
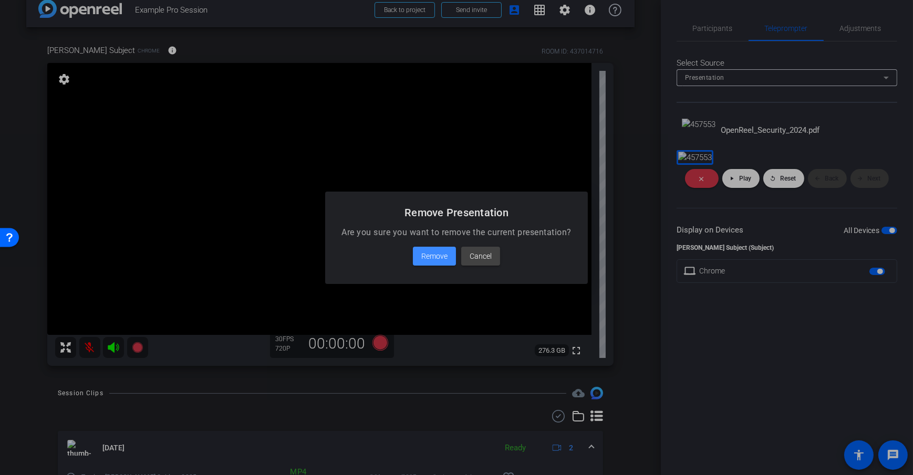
drag, startPoint x: 443, startPoint y: 252, endPoint x: 625, endPoint y: 269, distance: 182.6
click at [443, 252] on span "Remove" at bounding box center [434, 256] width 26 height 13
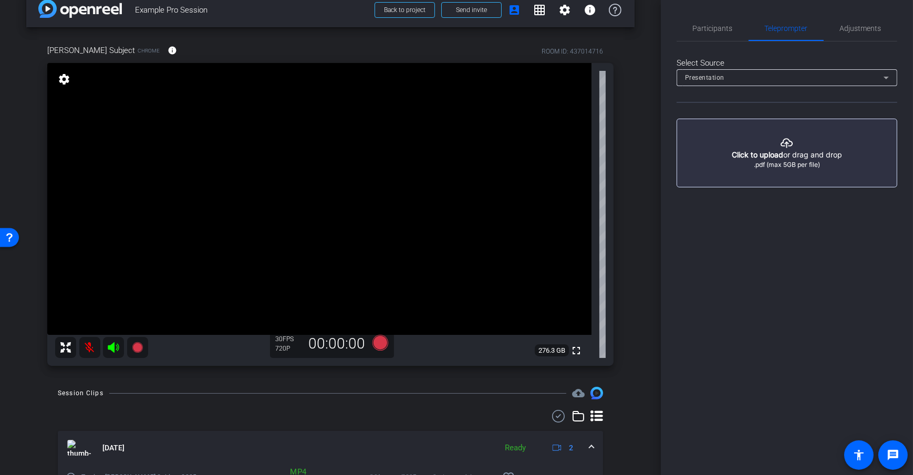
scroll to position [0, 0]
click at [629, 217] on div "Dan Subject Chrome info ROOM ID: 437014716 fullscreen settings 276.3 GB 30 FPS …" at bounding box center [330, 201] width 608 height 349
click at [624, 167] on div "Dan Subject Chrome info ROOM ID: 437014716 fullscreen settings 276.3 GB 30 FPS …" at bounding box center [330, 201] width 608 height 349
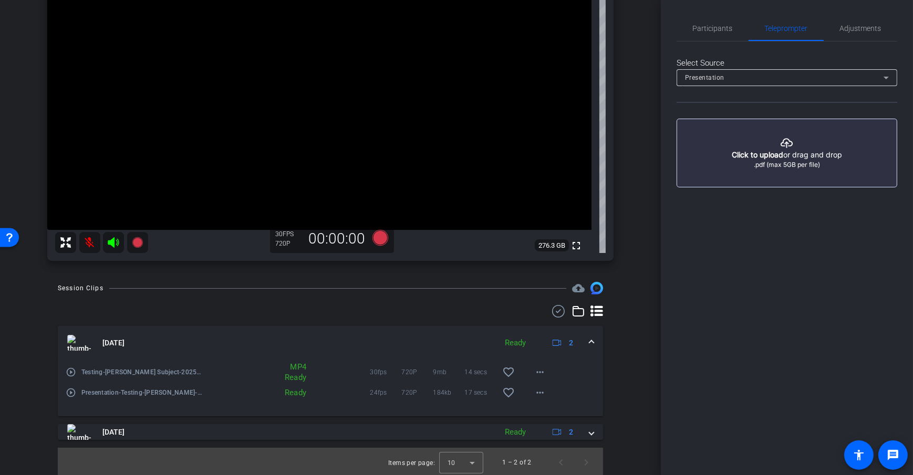
scroll to position [125, 0]
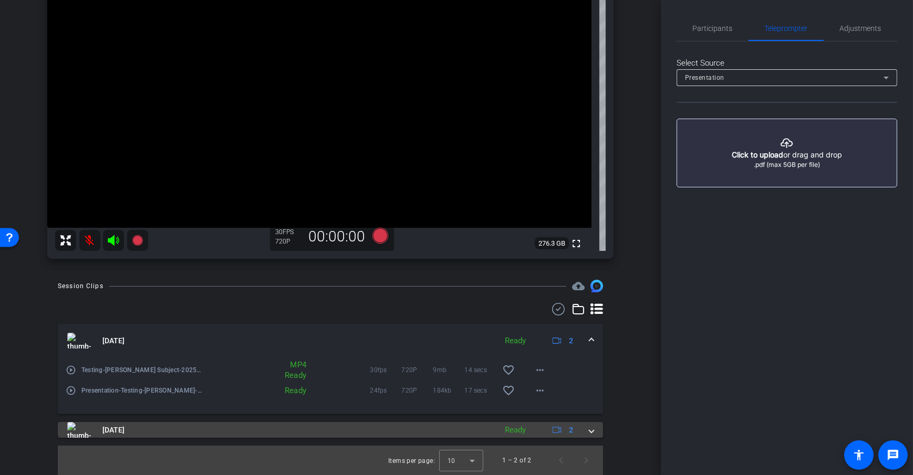
click at [595, 437] on mat-expansion-panel-header "Sep 9, 2025 Ready 2" at bounding box center [330, 430] width 545 height 16
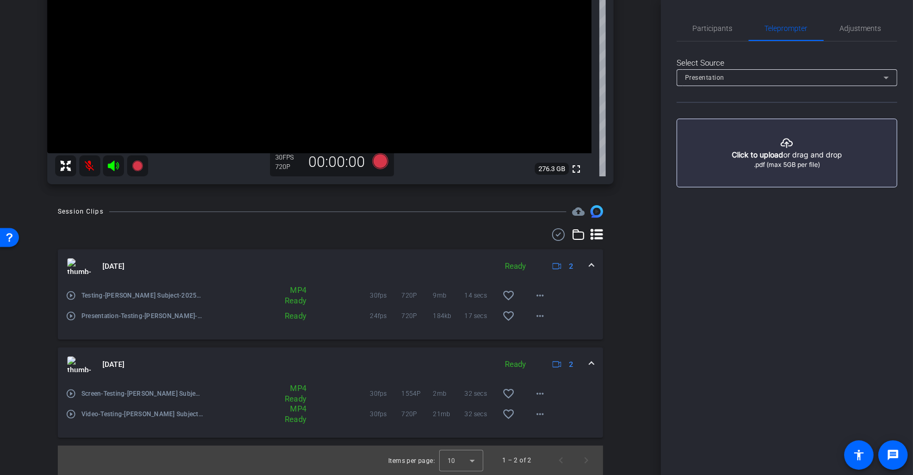
click at [594, 266] on mat-expansion-panel-header "Sep 9, 2025 Ready 2" at bounding box center [330, 266] width 545 height 34
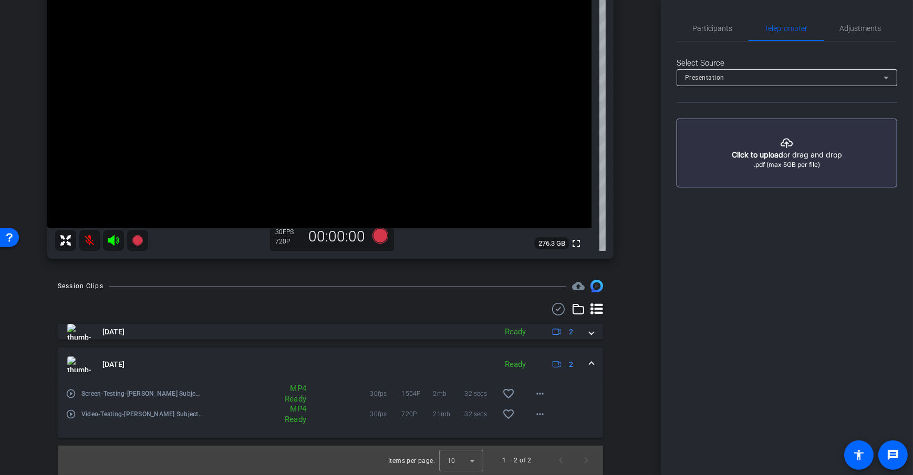
click at [624, 342] on div "Session Clips cloud_upload Sep 9, 2025 Ready 2 play_circle_outline Testing-Dan …" at bounding box center [330, 377] width 608 height 195
click at [651, 347] on div "arrow_back Example Pro Session Back to project Send invite account_box grid_on …" at bounding box center [330, 112] width 661 height 475
click at [634, 294] on div "arrow_back Example Pro Session Back to project Send invite account_box grid_on …" at bounding box center [330, 112] width 661 height 475
click at [624, 342] on div "Session Clips cloud_upload Sep 9, 2025 Ready 2 play_circle_outline Testing-Dan …" at bounding box center [330, 377] width 608 height 195
click at [628, 348] on div "Session Clips cloud_upload Sep 9, 2025 Ready 2 play_circle_outline Testing-Dan …" at bounding box center [330, 377] width 608 height 195
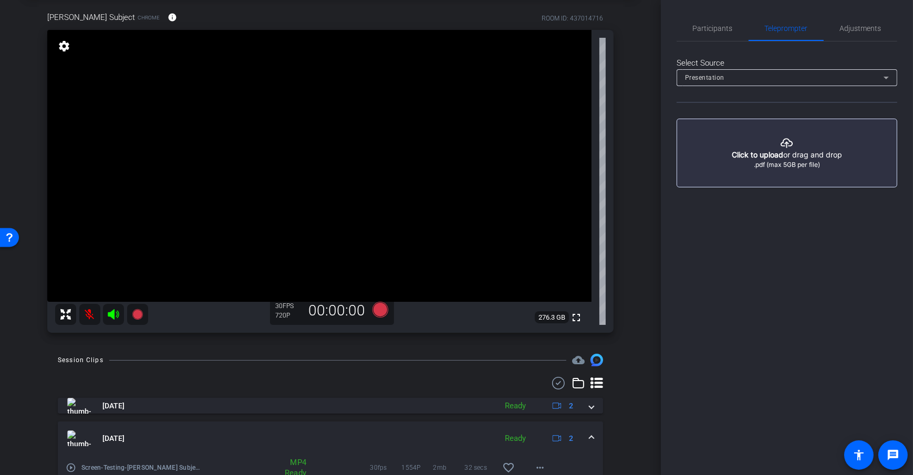
scroll to position [0, 0]
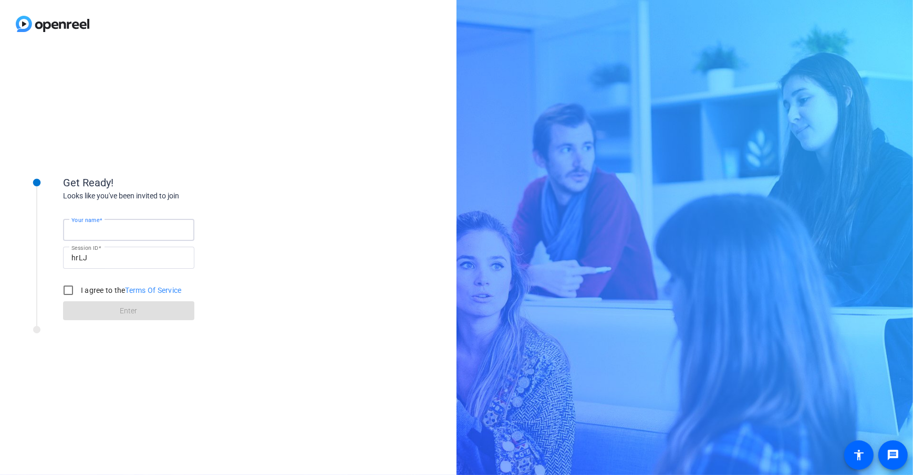
click at [120, 227] on input "Your name" at bounding box center [128, 230] width 115 height 13
type input "[PERSON_NAME] Subject"
click at [310, 200] on div "Get Ready! Looks like you've been invited to join Your name [PERSON_NAME] Subje…" at bounding box center [228, 262] width 456 height 428
click at [67, 284] on input "I agree to the Terms Of Service" at bounding box center [68, 290] width 21 height 21
checkbox input "true"
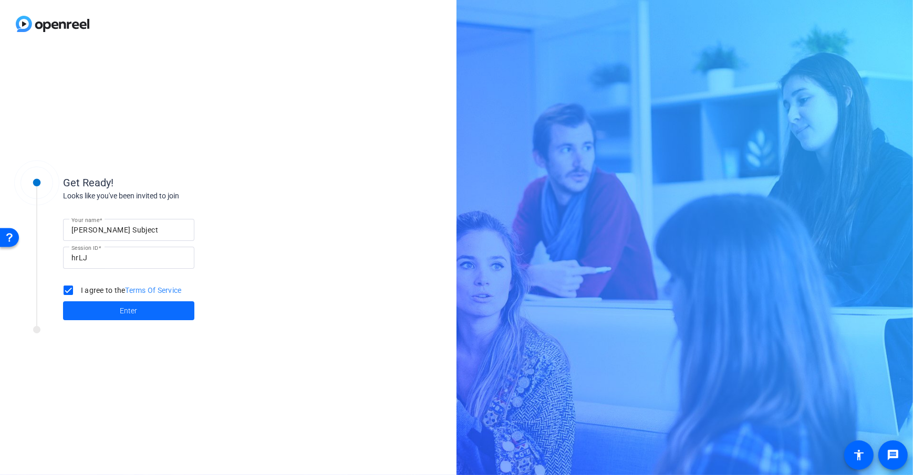
click at [171, 316] on span at bounding box center [128, 310] width 131 height 25
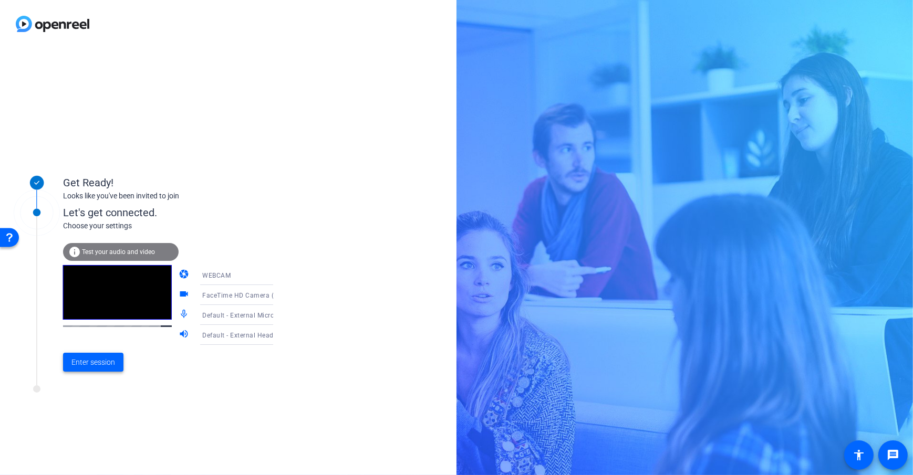
drag, startPoint x: 78, startPoint y: 360, endPoint x: 84, endPoint y: 358, distance: 6.0
click at [78, 360] on span "Enter session" at bounding box center [93, 362] width 44 height 11
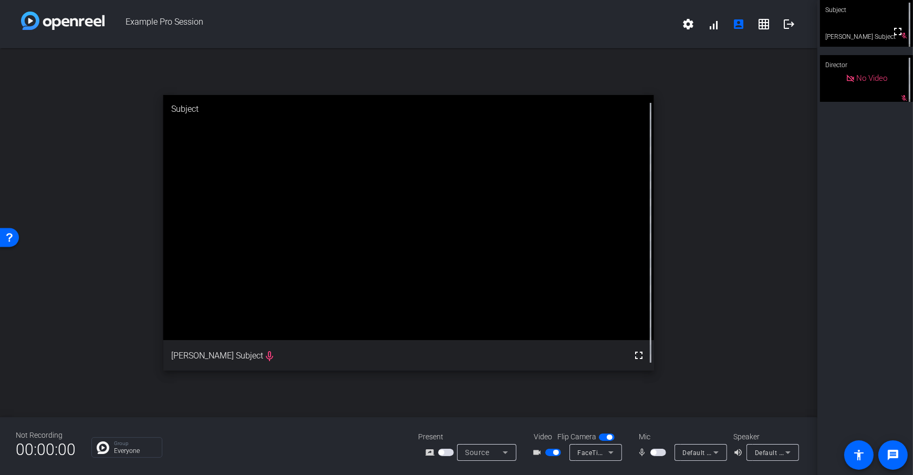
click at [442, 454] on span "button" at bounding box center [441, 452] width 5 height 5
click at [450, 451] on span "button" at bounding box center [448, 452] width 5 height 5
click at [376, 454] on div "Group Everyone" at bounding box center [246, 448] width 311 height 20
click at [499, 457] on icon at bounding box center [505, 452] width 13 height 13
click at [513, 433] on span "Upload Presentation" at bounding box center [492, 434] width 62 height 13
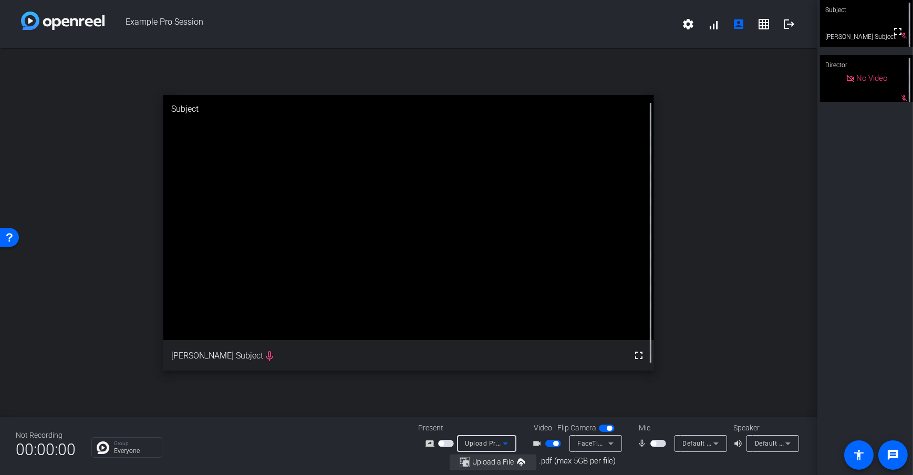
click at [464, 462] on img "button" at bounding box center [466, 462] width 13 height 10
click at [508, 442] on icon at bounding box center [505, 444] width 13 height 13
click at [469, 427] on span "Upload Presentation" at bounding box center [492, 425] width 62 height 13
click at [353, 412] on div "open_in_new Subject fullscreen [PERSON_NAME] Subject mic_none" at bounding box center [408, 232] width 817 height 369
click at [489, 468] on span "Upload a File" at bounding box center [493, 462] width 67 height 13
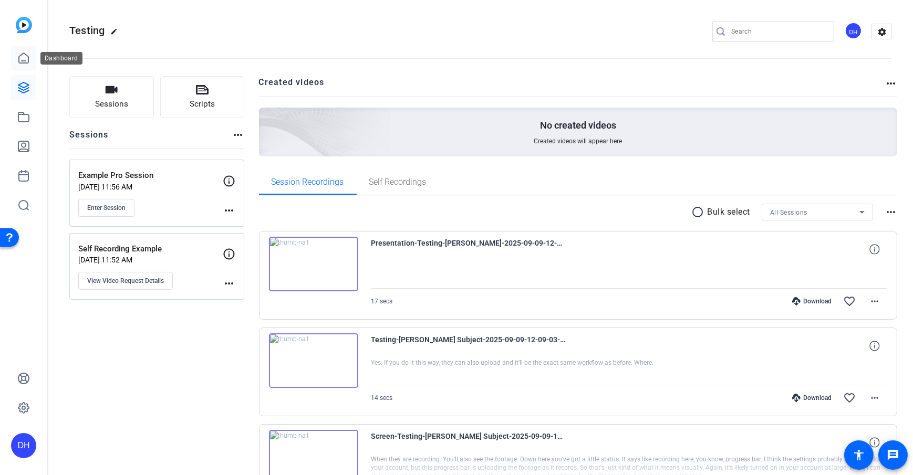
click at [41, 58] on div "Dashboard" at bounding box center [61, 58] width 42 height 13
click at [32, 60] on link at bounding box center [23, 58] width 25 height 25
